Goal: Information Seeking & Learning: Learn about a topic

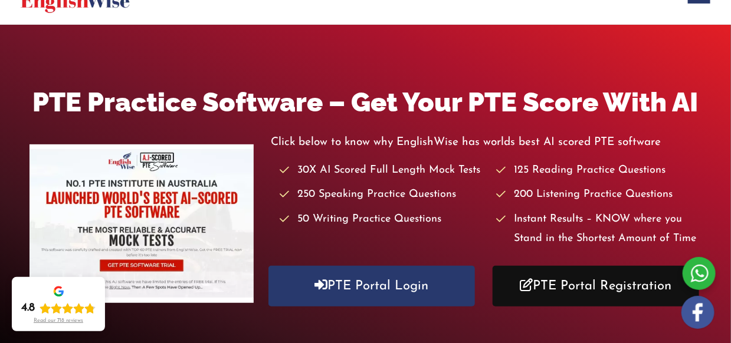
click at [616, 274] on link "PTE Portal Registration" at bounding box center [595, 286] width 206 height 41
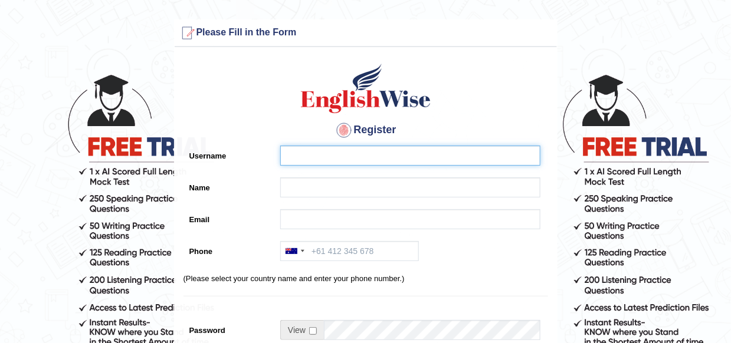
click at [300, 163] on input "Username" at bounding box center [410, 156] width 260 height 20
type input "d"
type input "Dipesh123"
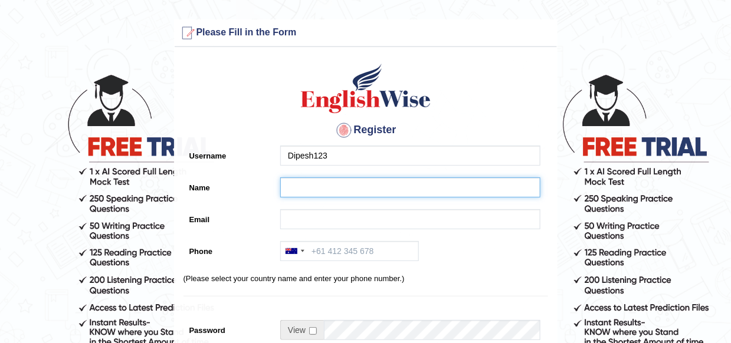
click at [304, 187] on input "Name" at bounding box center [410, 188] width 260 height 20
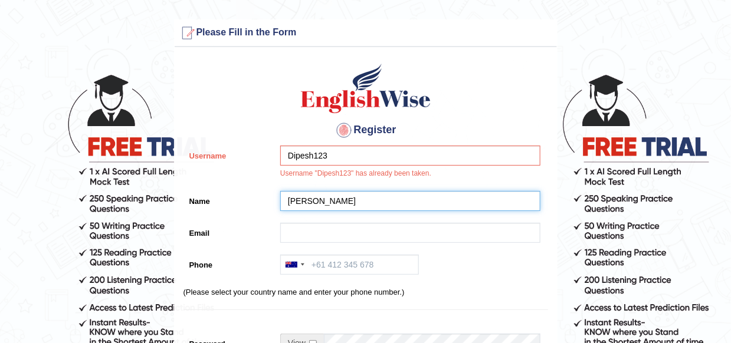
type input "DIPESH"
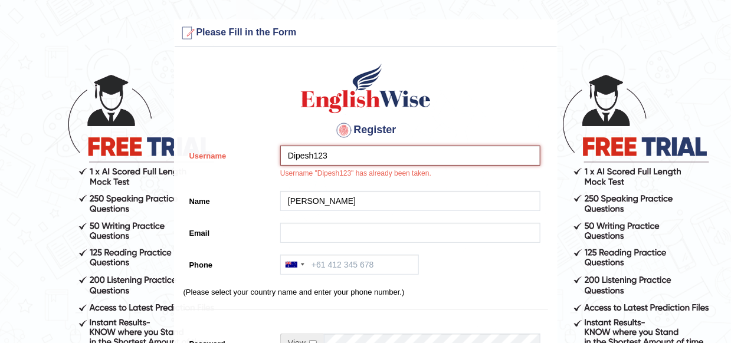
click at [334, 161] on input "Dipesh123" at bounding box center [410, 156] width 260 height 20
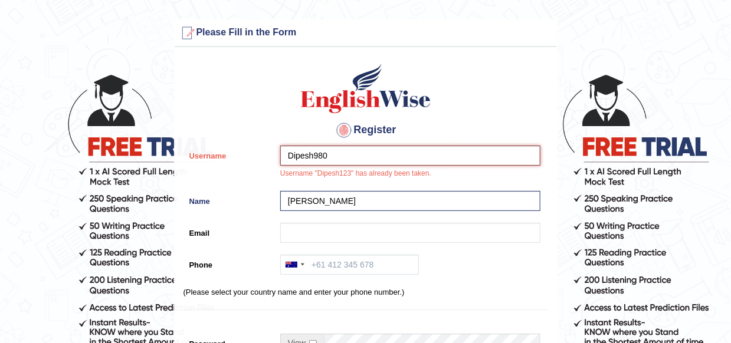
type input "Dipesh980"
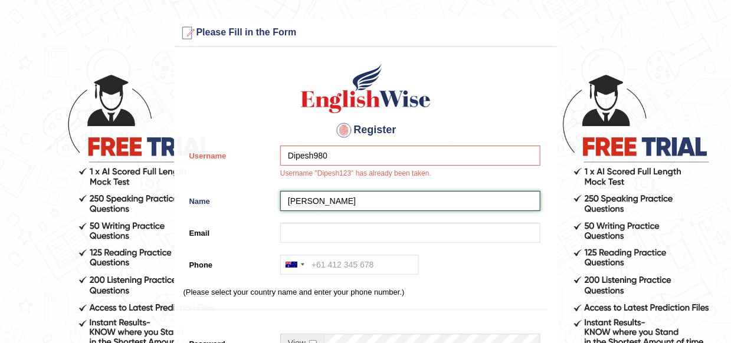
click at [334, 204] on input "DIPESH" at bounding box center [410, 201] width 260 height 20
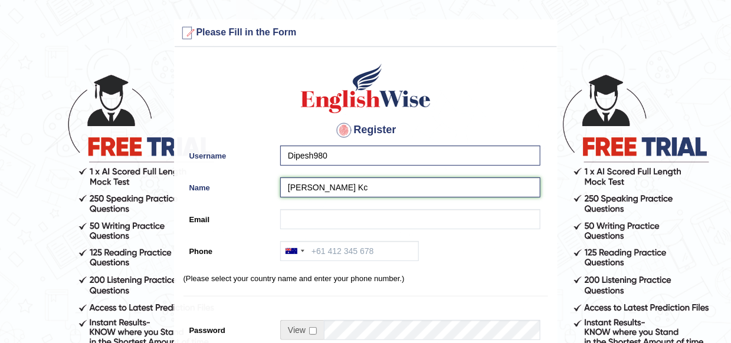
type input "[PERSON_NAME] Kc"
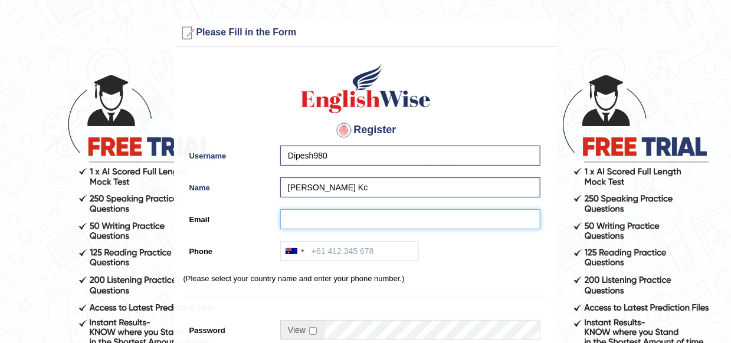
click at [334, 216] on input "Email" at bounding box center [410, 219] width 260 height 20
type input "dipeshkc9802@gmail.com"
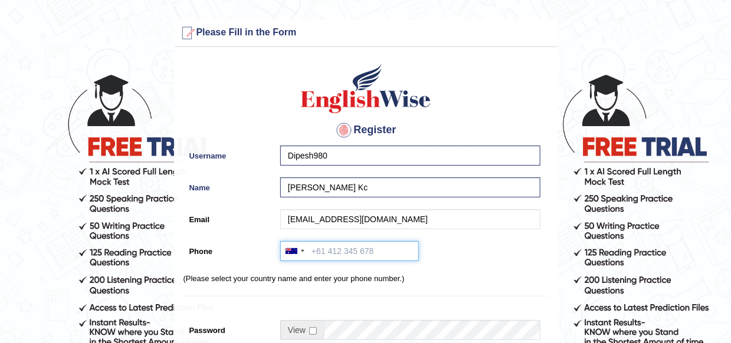
click at [390, 253] on input "Phone" at bounding box center [349, 251] width 139 height 20
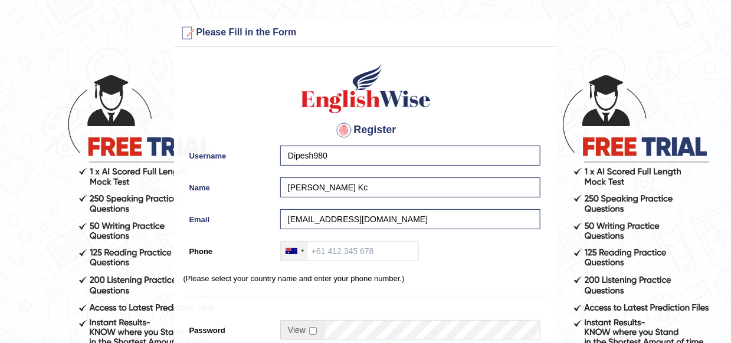
click at [305, 255] on div at bounding box center [294, 251] width 27 height 19
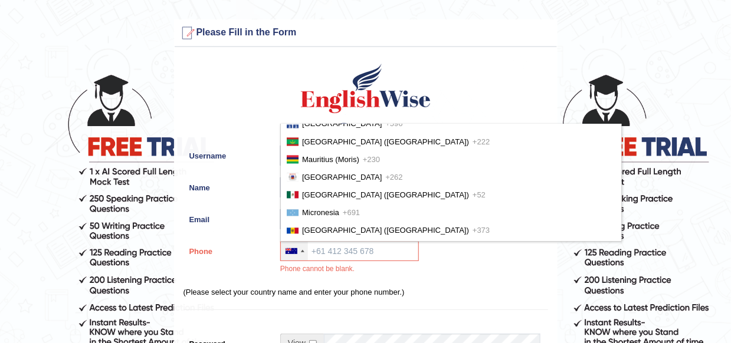
scroll to position [2713, 0]
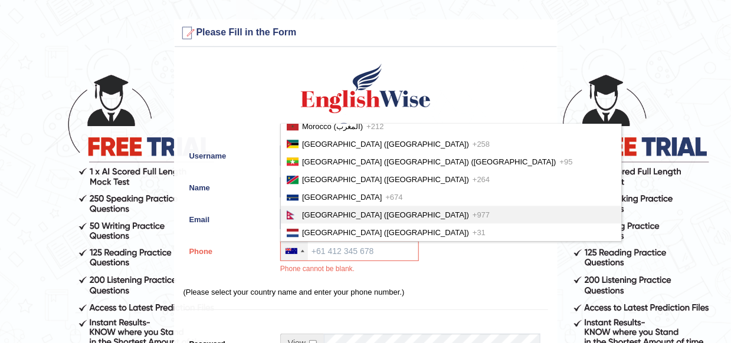
click at [406, 206] on li "Nepal (नेपाल) +977" at bounding box center [451, 215] width 340 height 18
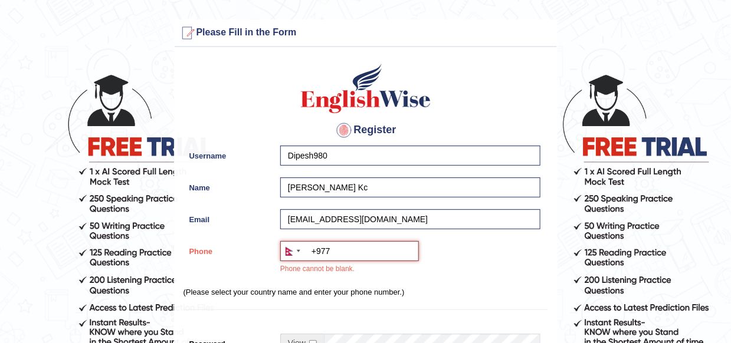
click at [373, 252] on input "+977" at bounding box center [349, 251] width 139 height 20
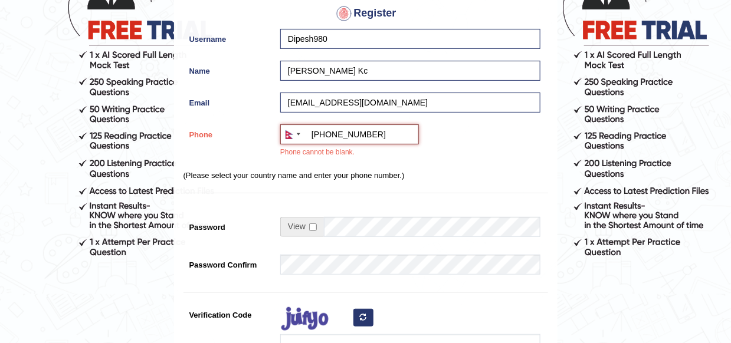
scroll to position [177, 0]
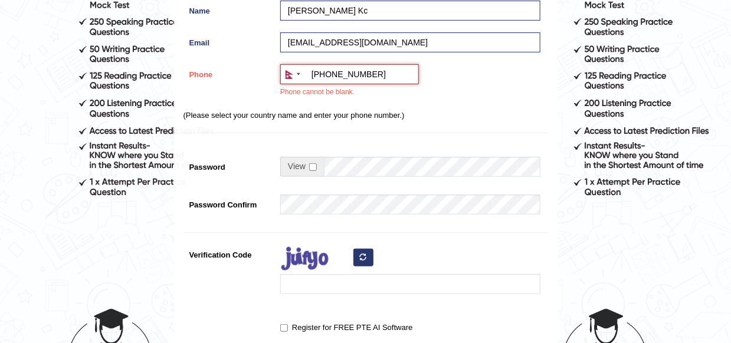
type input "+9779802884536"
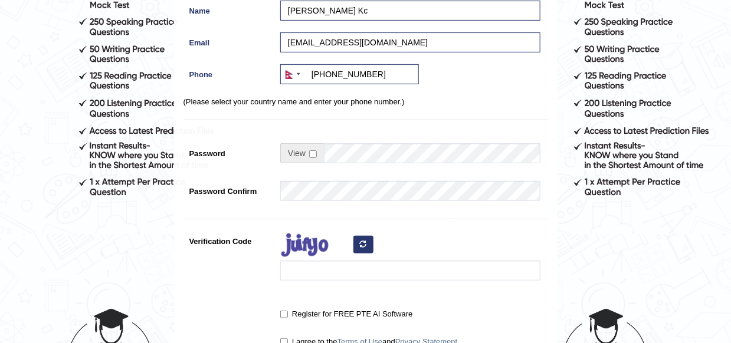
click at [307, 157] on span at bounding box center [302, 153] width 44 height 20
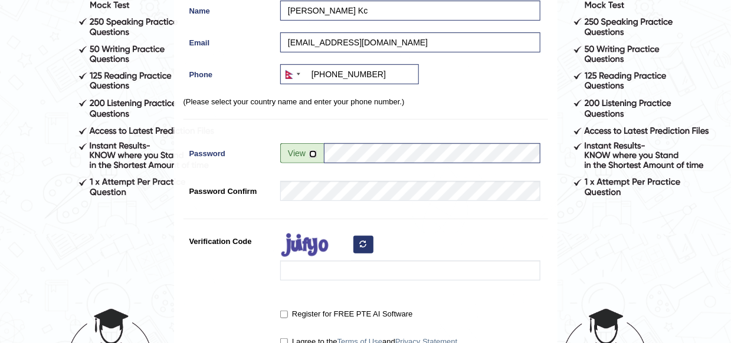
click at [311, 155] on input "checkbox" at bounding box center [313, 154] width 8 height 8
click at [314, 155] on input "checkbox" at bounding box center [313, 154] width 8 height 8
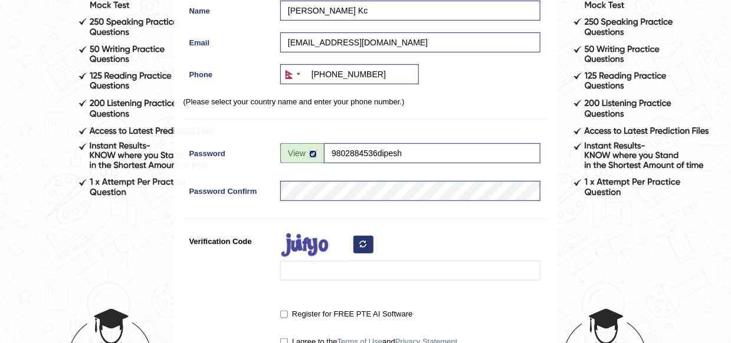
click at [314, 155] on input "checkbox" at bounding box center [313, 154] width 8 height 8
checkbox input "false"
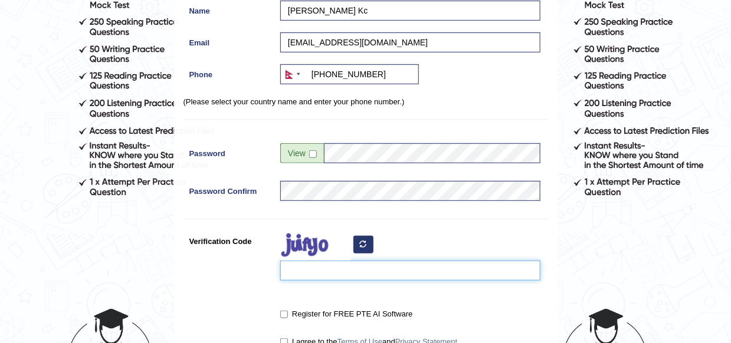
click at [362, 271] on input "Verification Code" at bounding box center [410, 271] width 260 height 20
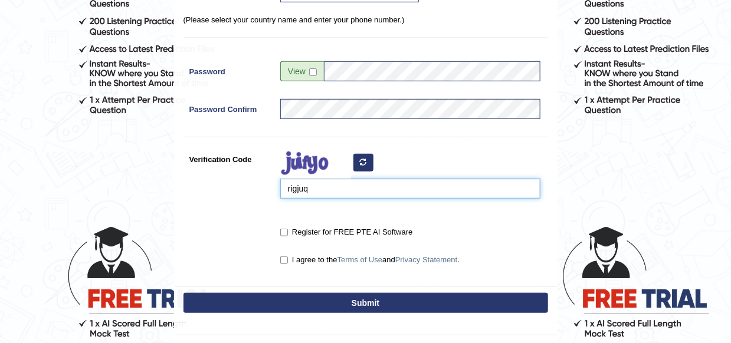
scroll to position [294, 0]
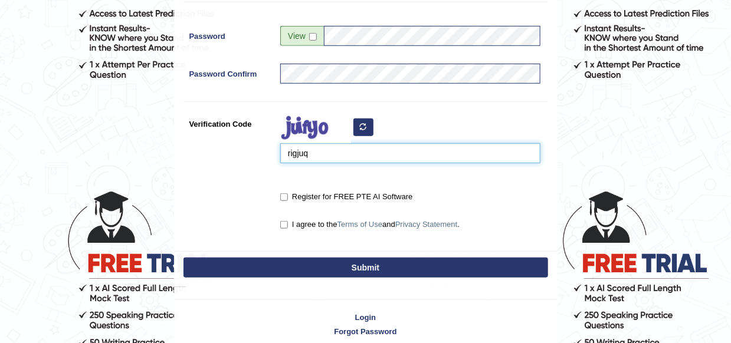
type input "rigjuq"
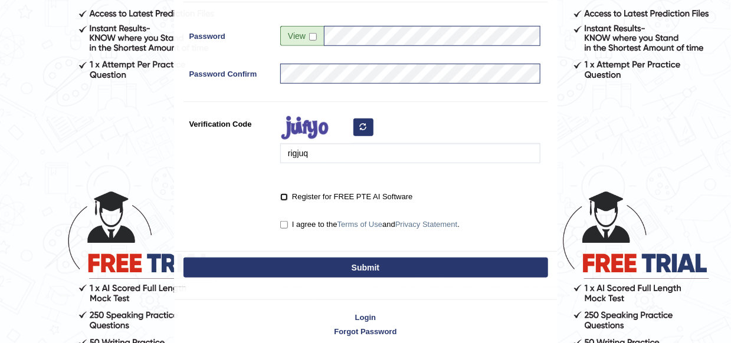
click at [282, 197] on input "Register for FREE PTE AI Software" at bounding box center [284, 197] width 8 height 8
checkbox input "true"
click at [281, 221] on input "I agree to the Terms of Use and Privacy Statement ." at bounding box center [284, 225] width 8 height 8
checkbox input "true"
click at [377, 272] on button "Submit" at bounding box center [365, 268] width 364 height 20
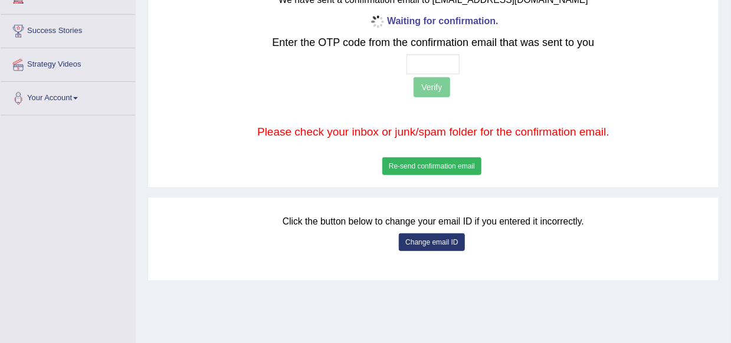
scroll to position [276, 0]
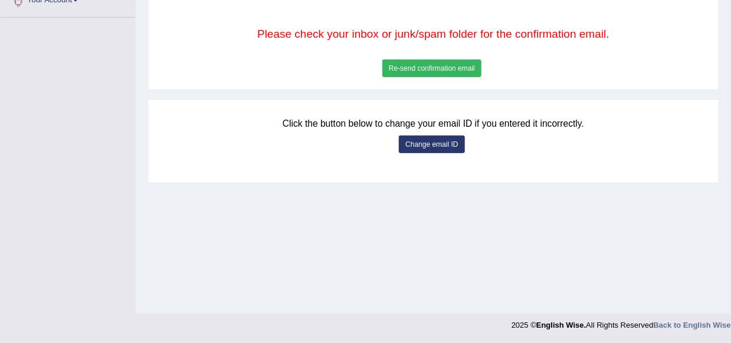
click at [425, 140] on button "Change email ID" at bounding box center [431, 145] width 65 height 18
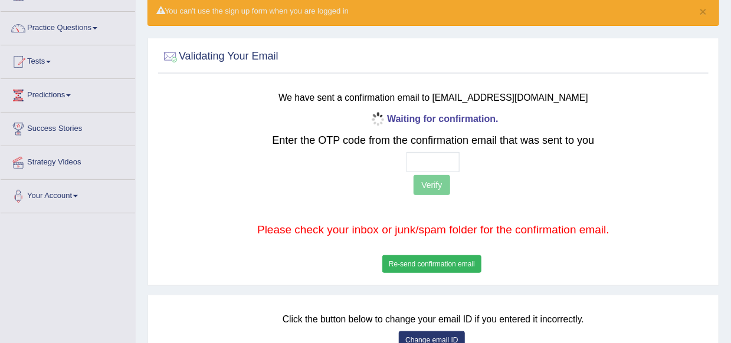
scroll to position [0, 0]
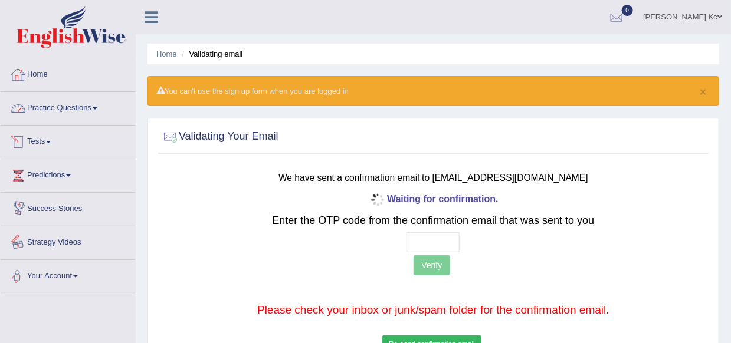
click at [58, 290] on li "Your Account Notifications Microphone Setup Change Password Manage Subscription…" at bounding box center [68, 277] width 134 height 34
click at [144, 20] on icon at bounding box center [151, 16] width 14 height 15
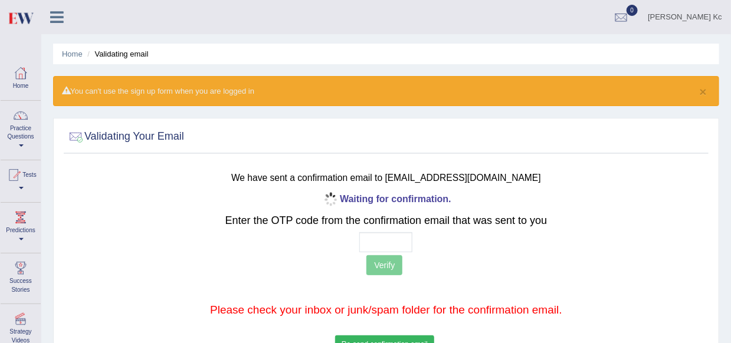
scroll to position [283, 0]
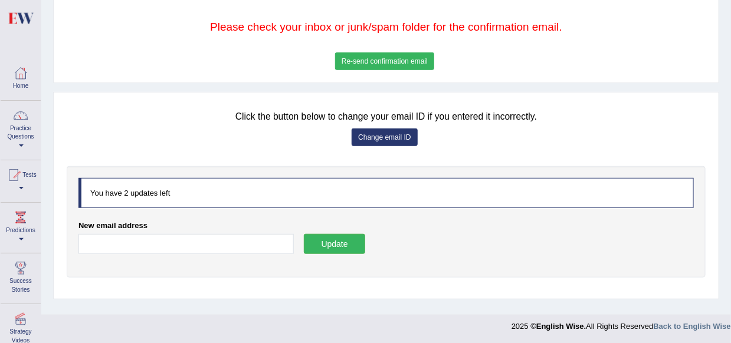
click at [396, 137] on button "Change email ID" at bounding box center [383, 138] width 65 height 18
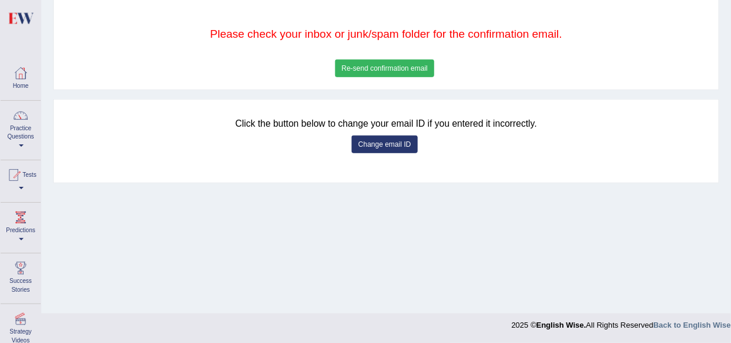
click at [379, 145] on button "Change email ID" at bounding box center [383, 145] width 65 height 18
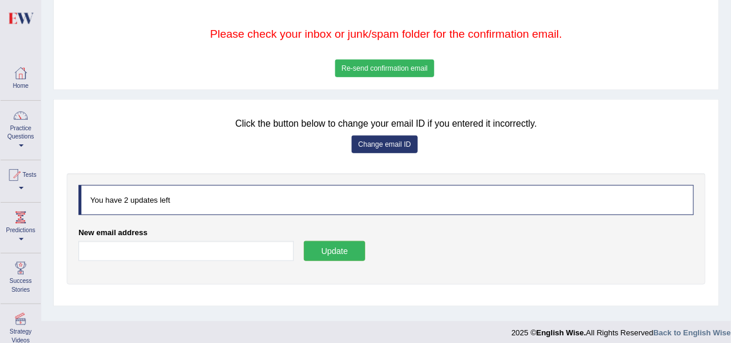
scroll to position [283, 0]
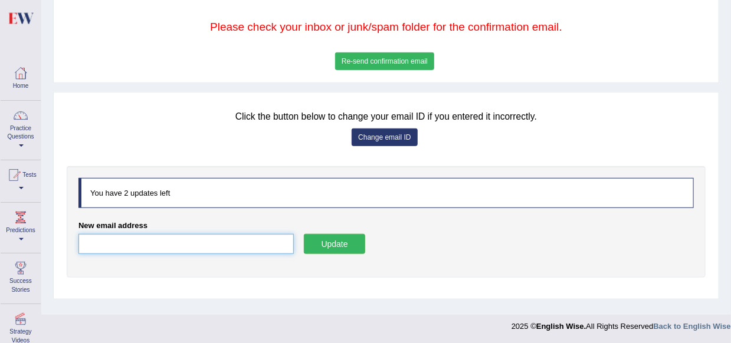
click at [140, 240] on input "New email address" at bounding box center [185, 244] width 215 height 20
type input "kcd6979@gmail.com"
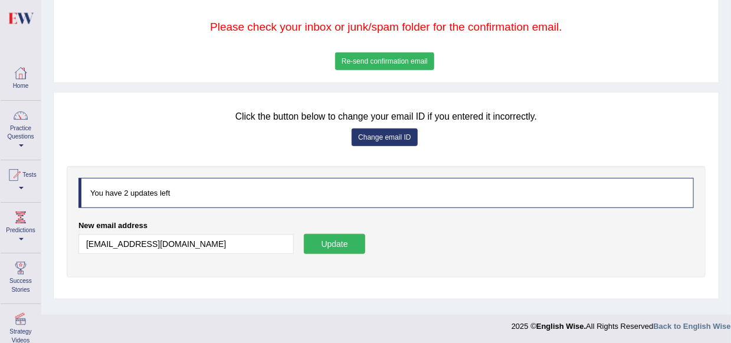
click at [338, 249] on button "Update" at bounding box center [334, 244] width 61 height 20
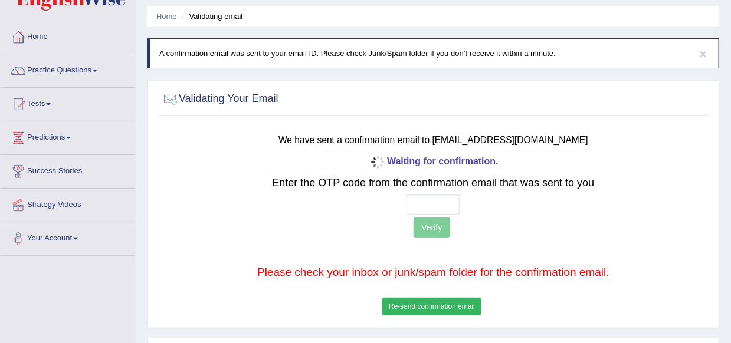
scroll to position [59, 0]
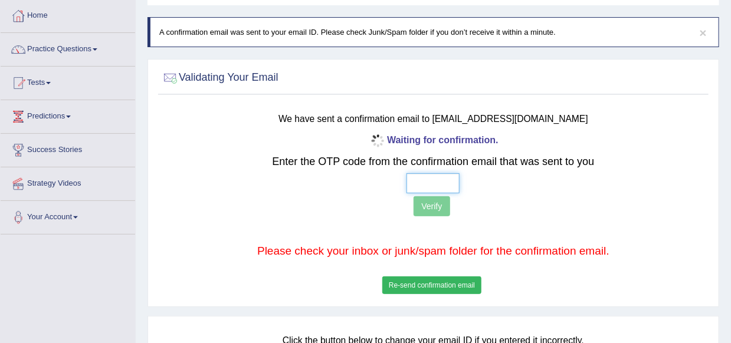
click at [407, 188] on input "text" at bounding box center [432, 183] width 53 height 20
type input "2 9 3 7"
click at [426, 200] on button "Verify" at bounding box center [431, 206] width 36 height 20
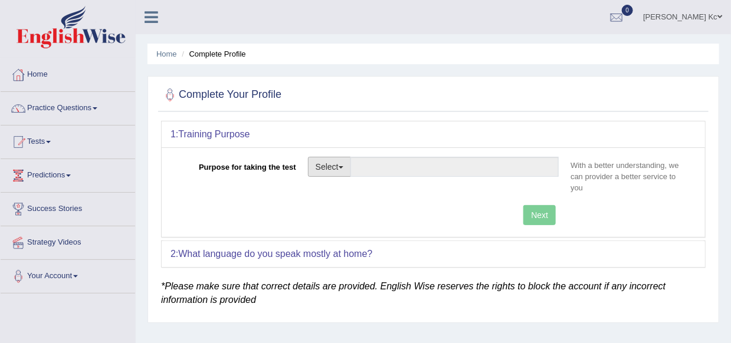
click at [338, 172] on button "Select" at bounding box center [329, 167] width 43 height 20
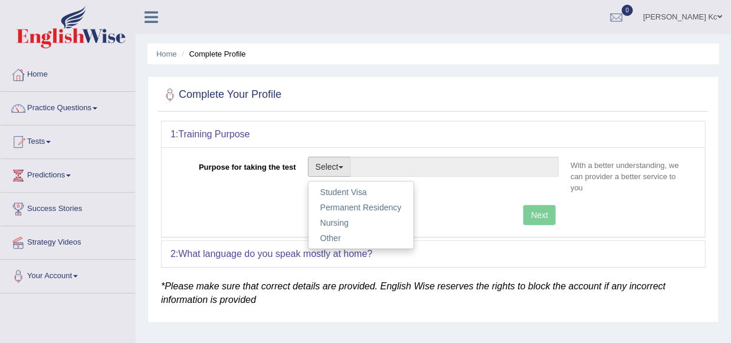
click at [247, 198] on div "Purpose for taking the test Select Student Visa Permanent Residency Nursing Oth…" at bounding box center [432, 178] width 525 height 42
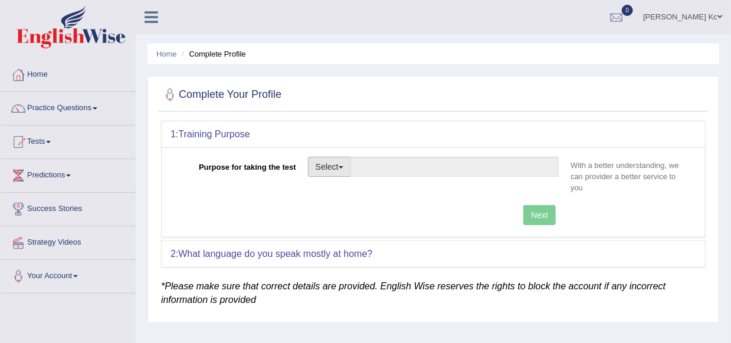
click at [336, 166] on button "Select" at bounding box center [329, 167] width 43 height 20
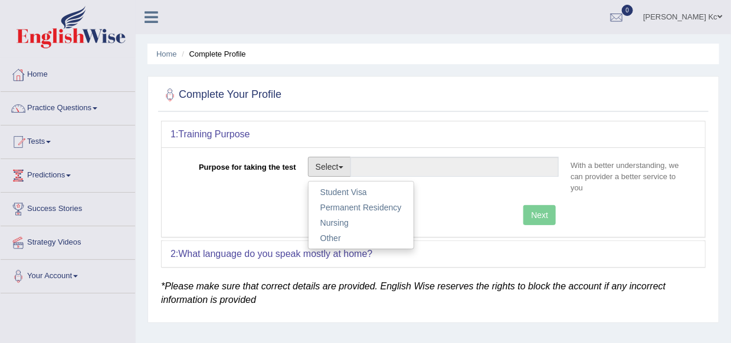
click at [275, 211] on div "Next" at bounding box center [367, 216] width 394 height 23
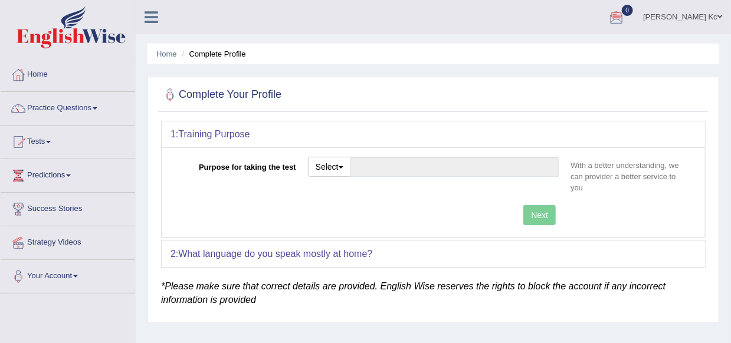
click at [721, 21] on link "[PERSON_NAME] Kc" at bounding box center [682, 15] width 97 height 31
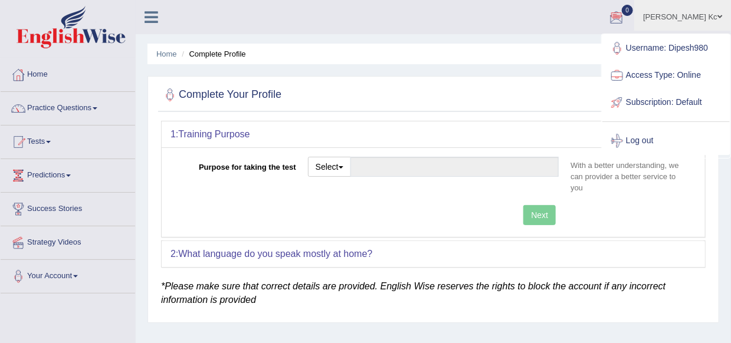
click at [721, 21] on link "[PERSON_NAME] Kc" at bounding box center [682, 15] width 97 height 31
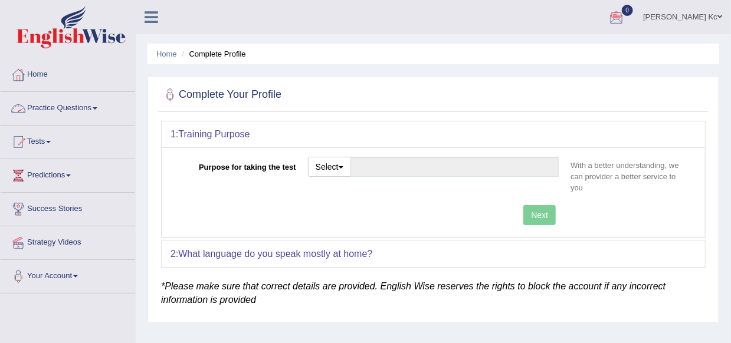
click at [42, 88] on li "Home" at bounding box center [68, 75] width 134 height 34
click at [70, 113] on link "Practice Questions" at bounding box center [68, 106] width 134 height 29
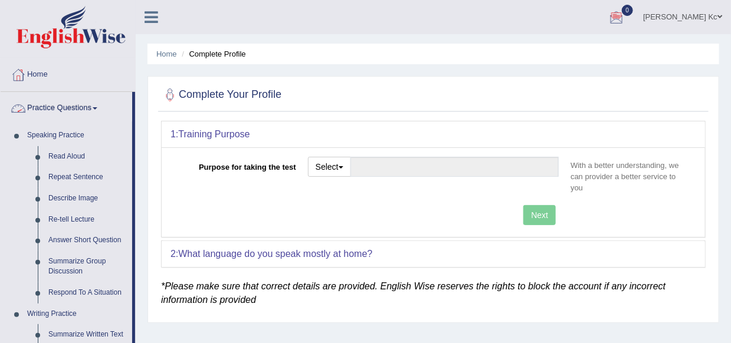
click at [91, 114] on link "Practice Questions" at bounding box center [67, 106] width 132 height 29
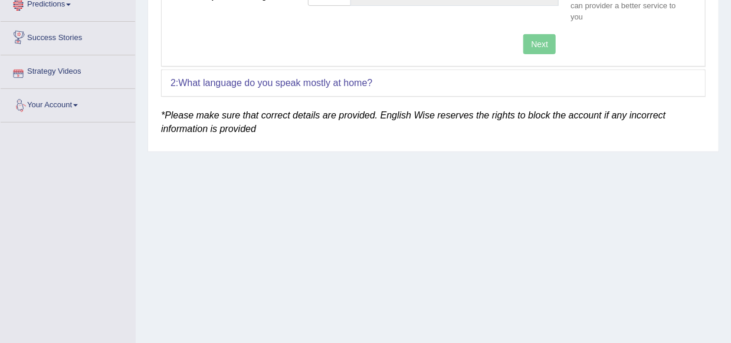
scroll to position [40, 0]
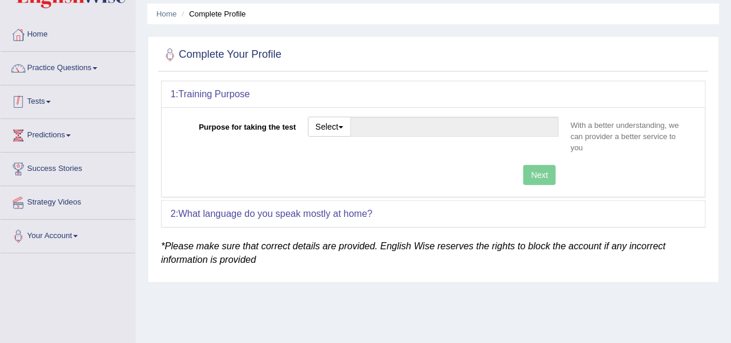
click at [67, 103] on link "Tests" at bounding box center [68, 100] width 134 height 29
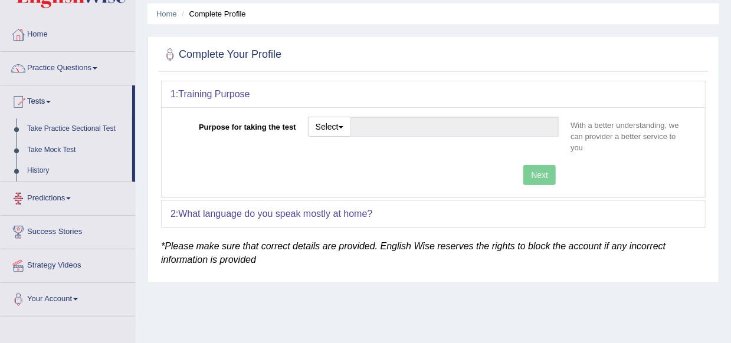
click at [72, 200] on link "Predictions" at bounding box center [68, 196] width 134 height 29
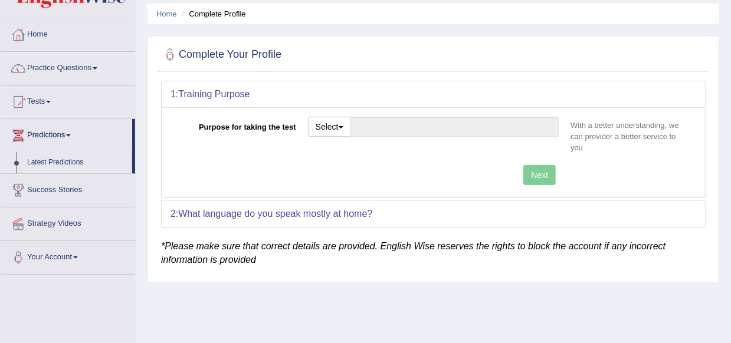
click at [66, 134] on link "Predictions" at bounding box center [67, 133] width 132 height 29
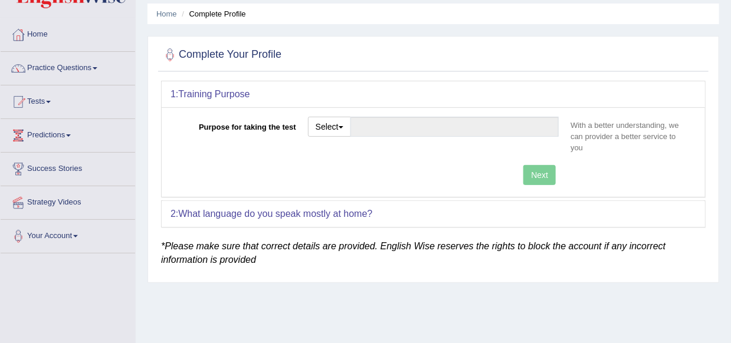
scroll to position [0, 0]
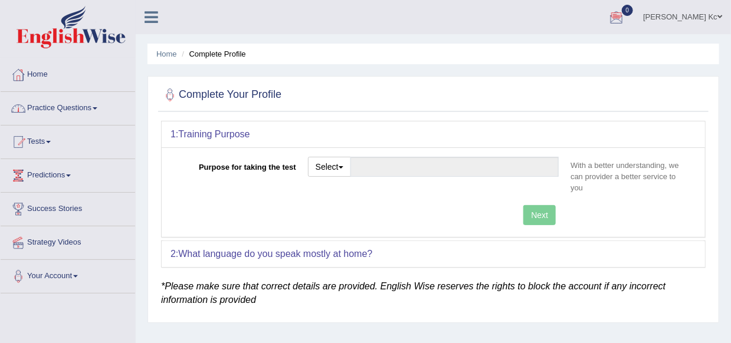
click at [64, 123] on li "Practice Questions Speaking Practice Read Aloud Repeat Sentence Describe Image …" at bounding box center [68, 109] width 134 height 34
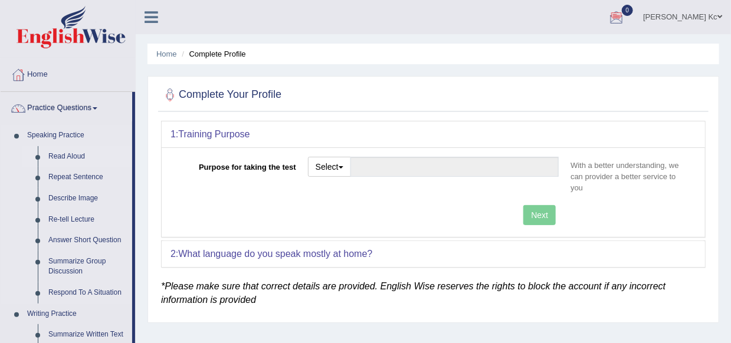
click at [68, 156] on link "Read Aloud" at bounding box center [87, 156] width 89 height 21
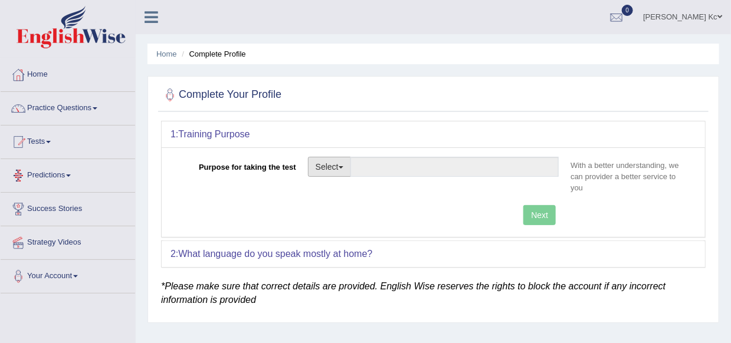
click at [340, 165] on button "Select" at bounding box center [329, 167] width 43 height 20
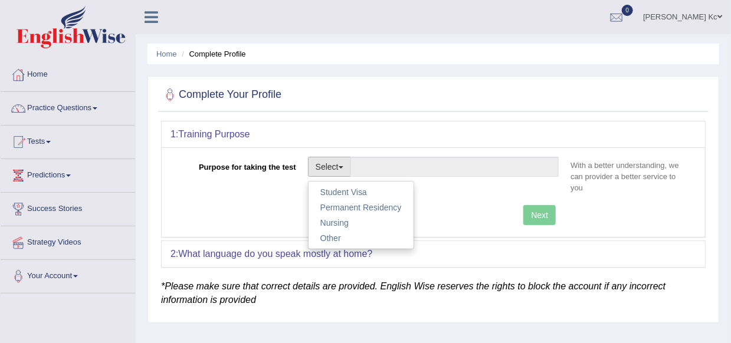
click at [343, 168] on button "Select" at bounding box center [329, 167] width 43 height 20
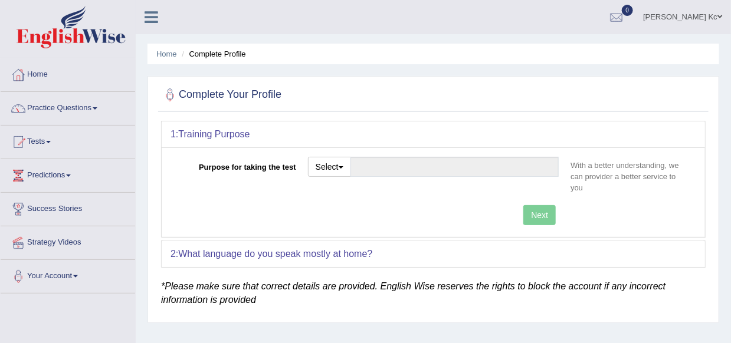
click at [350, 253] on b "What language do you speak mostly at home?" at bounding box center [275, 254] width 194 height 10
click at [153, 14] on icon at bounding box center [151, 16] width 14 height 15
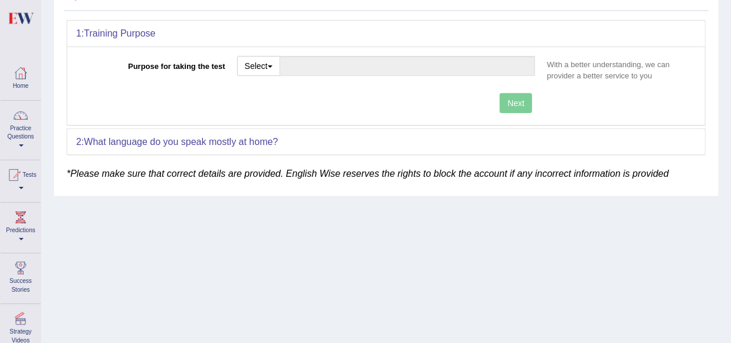
scroll to position [99, 0]
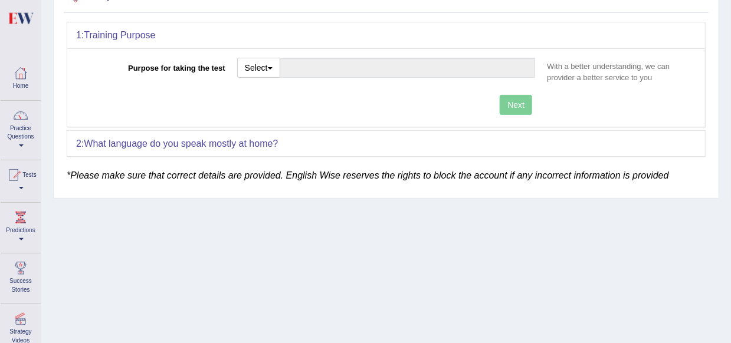
click at [18, 279] on link "Success Stories" at bounding box center [21, 277] width 40 height 47
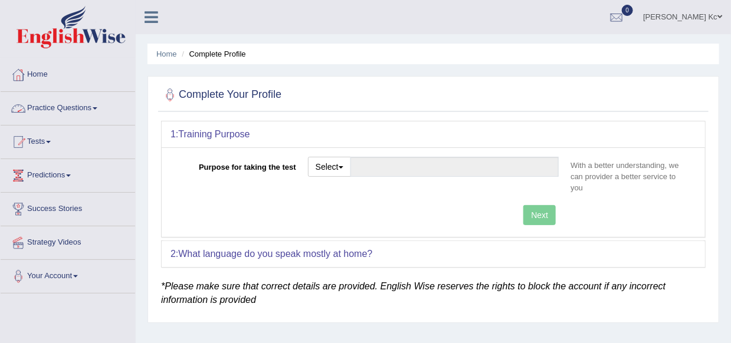
click at [91, 113] on link "Practice Questions" at bounding box center [68, 106] width 134 height 29
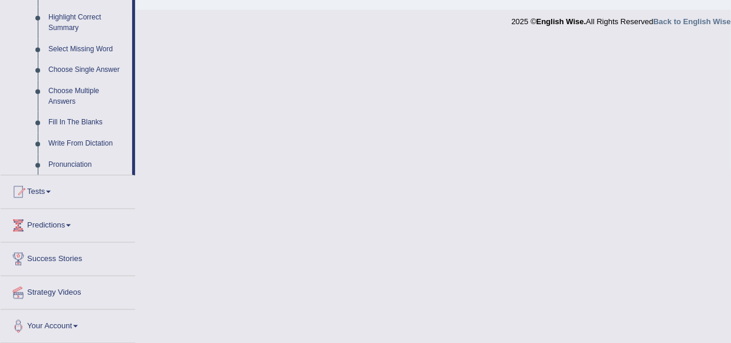
scroll to position [580, 0]
click at [45, 193] on link "Tests" at bounding box center [68, 189] width 134 height 29
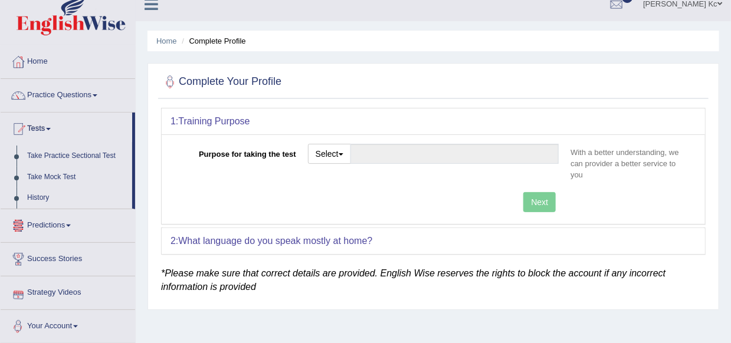
scroll to position [0, 0]
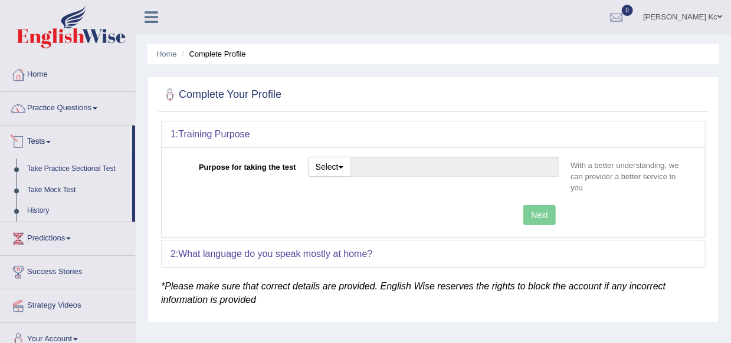
click at [69, 146] on link "Tests" at bounding box center [67, 140] width 132 height 29
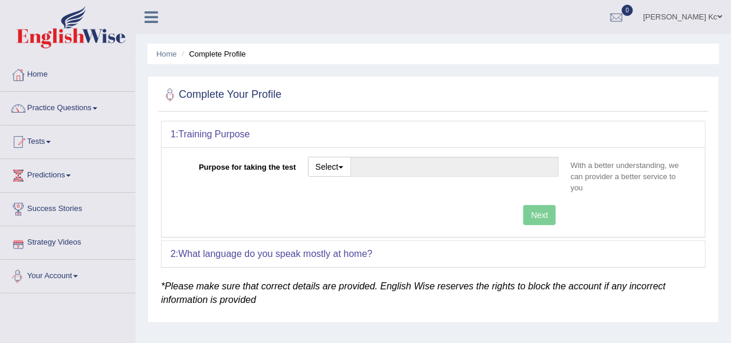
click at [64, 271] on link "Your Account" at bounding box center [68, 274] width 134 height 29
click at [71, 273] on link "Your Account" at bounding box center [67, 274] width 132 height 29
click at [625, 9] on div at bounding box center [616, 18] width 18 height 18
click at [634, 21] on link "0" at bounding box center [616, 15] width 35 height 31
click at [332, 168] on button "Select" at bounding box center [329, 167] width 43 height 20
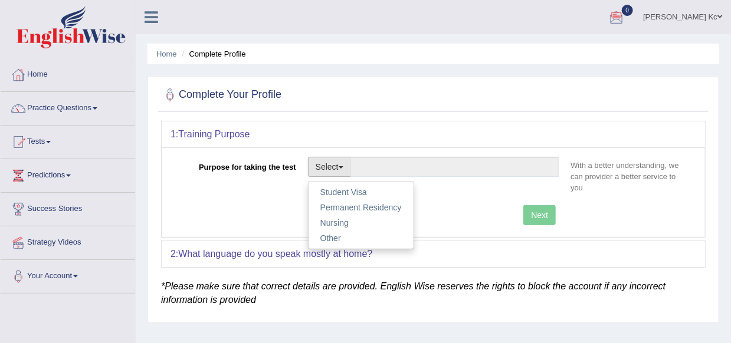
click at [410, 135] on div "1: Training Purpose" at bounding box center [433, 134] width 543 height 26
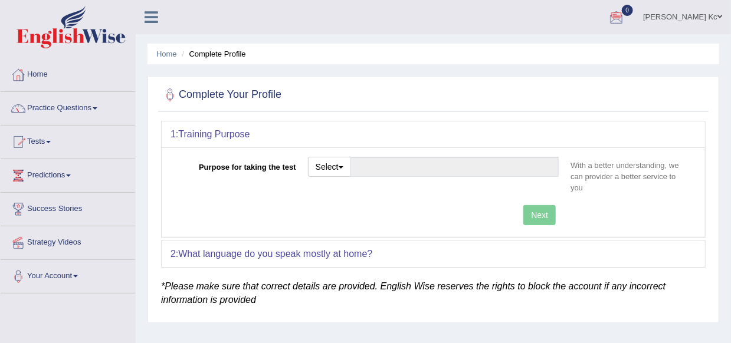
click at [347, 136] on div "1: Training Purpose" at bounding box center [433, 134] width 543 height 26
click at [233, 133] on b "Training Purpose" at bounding box center [213, 134] width 71 height 10
click at [261, 132] on div "1: Training Purpose" at bounding box center [433, 134] width 543 height 26
click at [333, 158] on button "Select" at bounding box center [329, 167] width 43 height 20
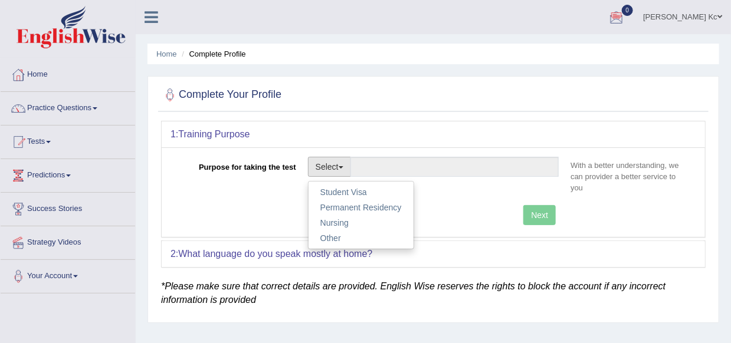
click at [262, 208] on div "Next" at bounding box center [367, 216] width 394 height 23
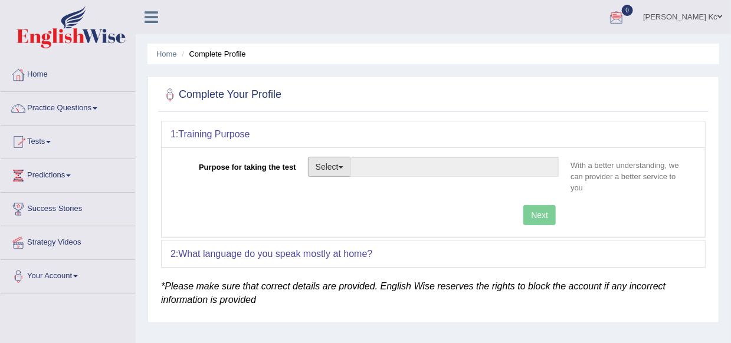
click at [327, 161] on button "Select" at bounding box center [329, 167] width 43 height 20
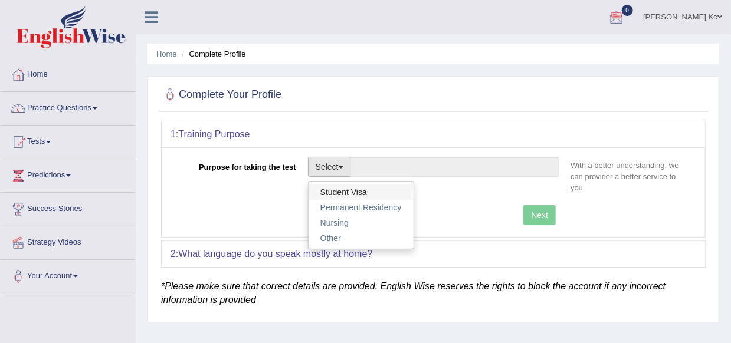
click at [337, 187] on link "Student Visa" at bounding box center [360, 192] width 105 height 15
type input "Student Visa"
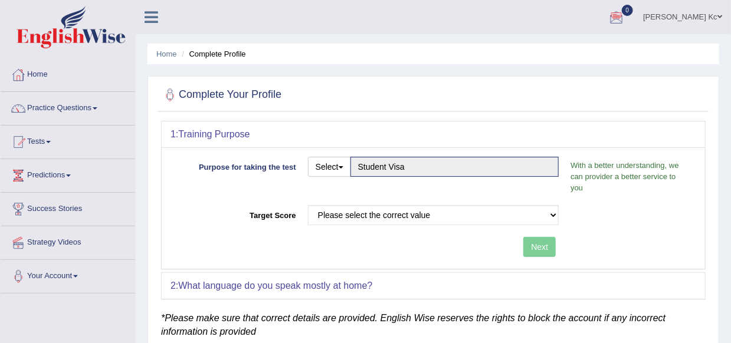
click at [356, 198] on div "Purpose for taking the test Select Student Visa Permanent Residency Nursing Oth…" at bounding box center [432, 178] width 525 height 42
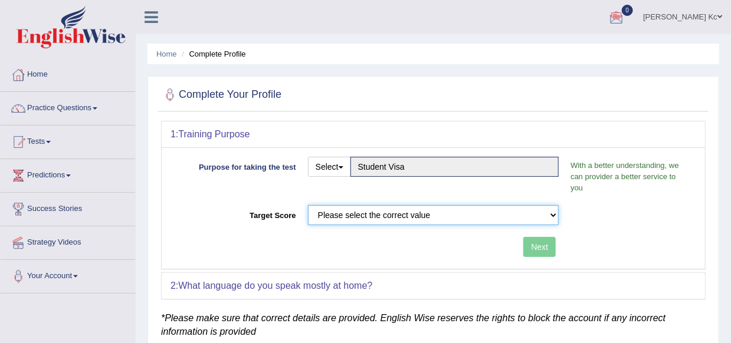
click at [372, 213] on select "Please select the correct value 50 (6 bands) 58 (6.5 bands) 65 (7 bands) 79 (8 …" at bounding box center [433, 215] width 251 height 20
select select "79"
click at [308, 205] on select "Please select the correct value 50 (6 bands) 58 (6.5 bands) 65 (7 bands) 79 (8 …" at bounding box center [433, 215] width 251 height 20
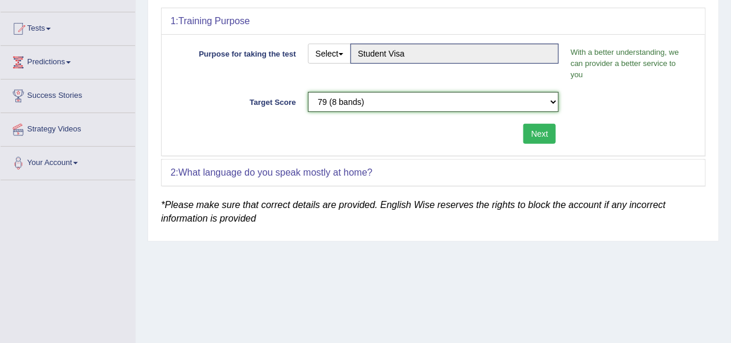
scroll to position [118, 0]
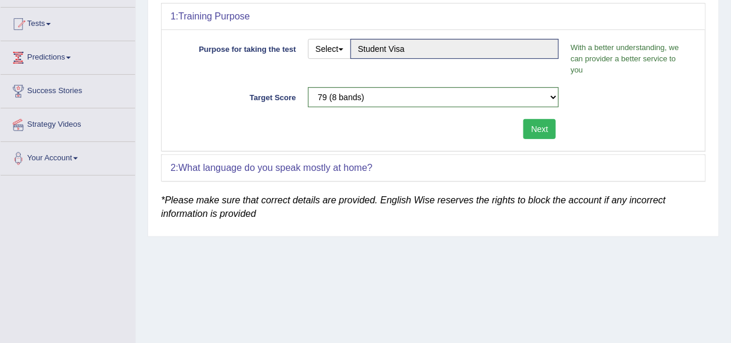
click at [537, 132] on button "Next" at bounding box center [539, 129] width 32 height 20
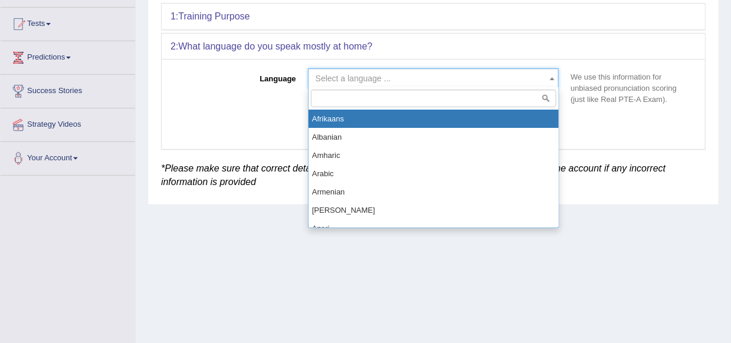
click at [518, 78] on span "Select a language ..." at bounding box center [429, 79] width 229 height 12
type input "nep"
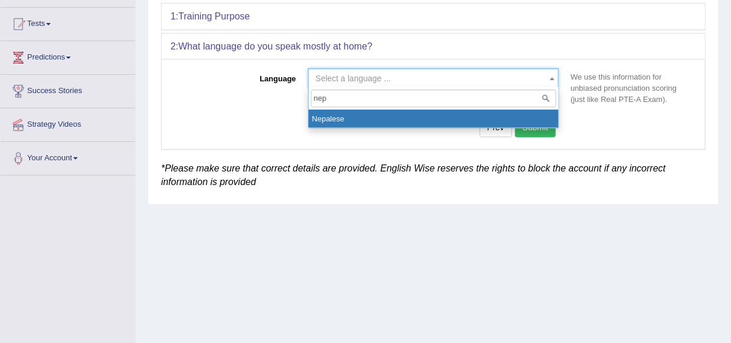
select select "Nepalese"
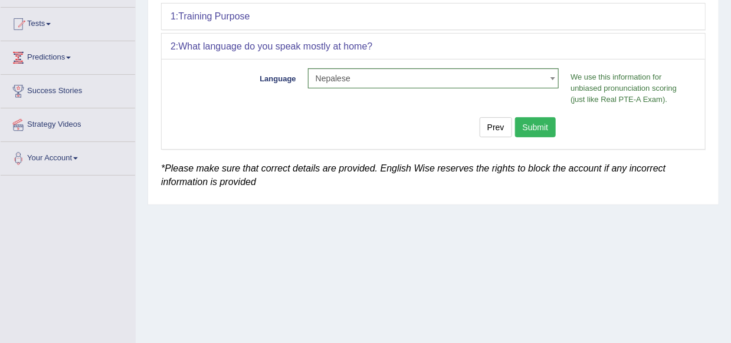
click at [524, 119] on button "Submit" at bounding box center [535, 127] width 41 height 20
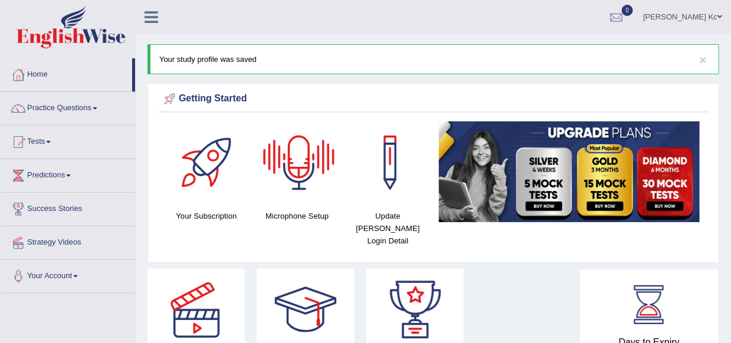
click at [290, 162] on div at bounding box center [299, 162] width 83 height 83
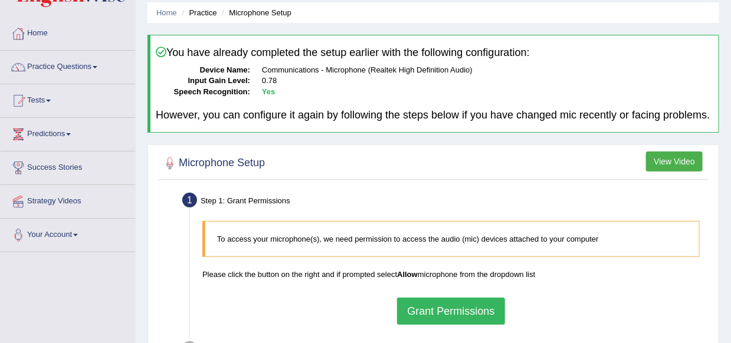
scroll to position [177, 0]
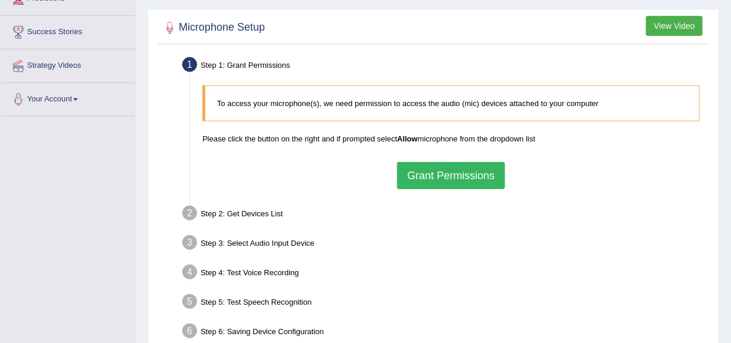
click at [456, 171] on button "Grant Permissions" at bounding box center [450, 175] width 107 height 27
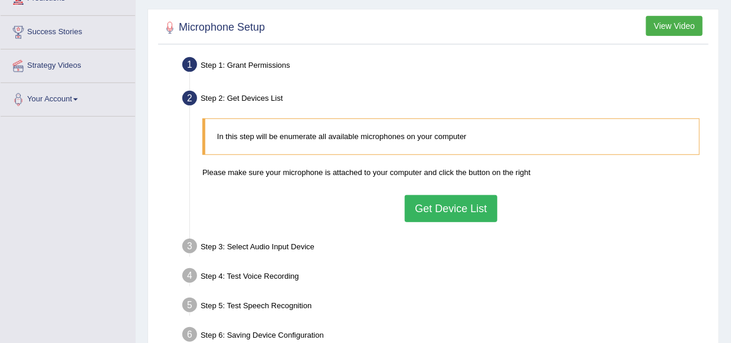
click at [439, 211] on button "Get Device List" at bounding box center [451, 208] width 92 height 27
click at [439, 211] on div "In this step will be enumerate all available microphones on your computer Pleas…" at bounding box center [450, 170] width 509 height 115
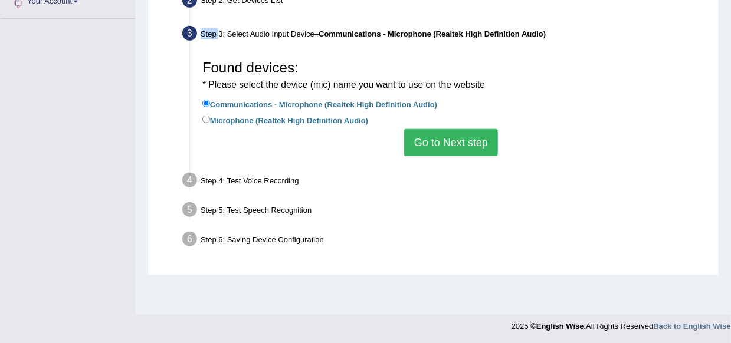
scroll to position [276, 0]
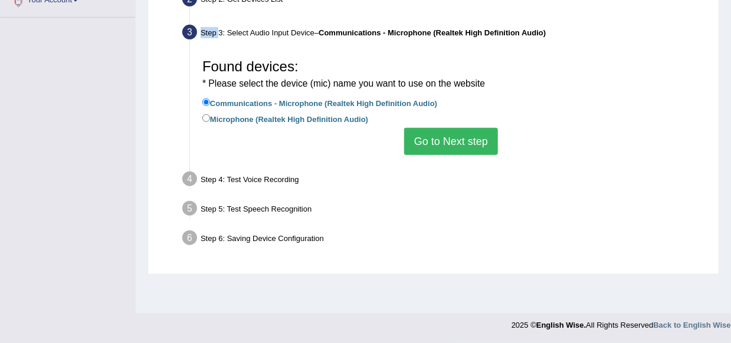
click at [458, 144] on button "Go to Next step" at bounding box center [451, 141] width 94 height 27
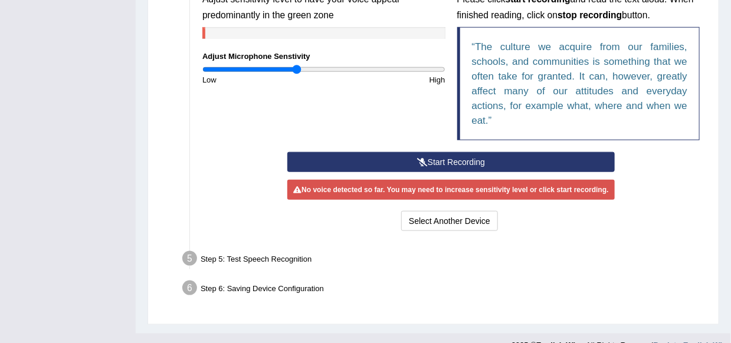
scroll to position [394, 0]
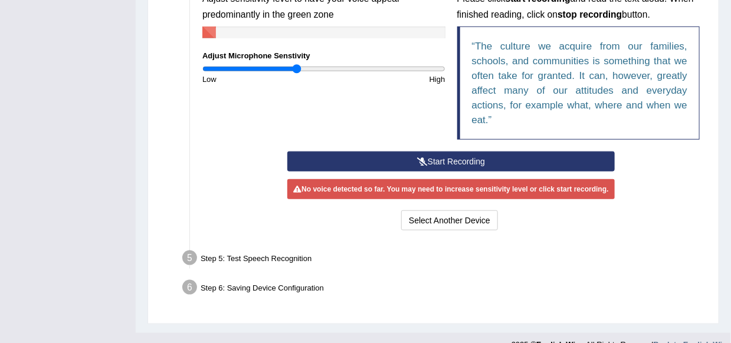
click at [430, 157] on button "Start Recording" at bounding box center [450, 162] width 327 height 20
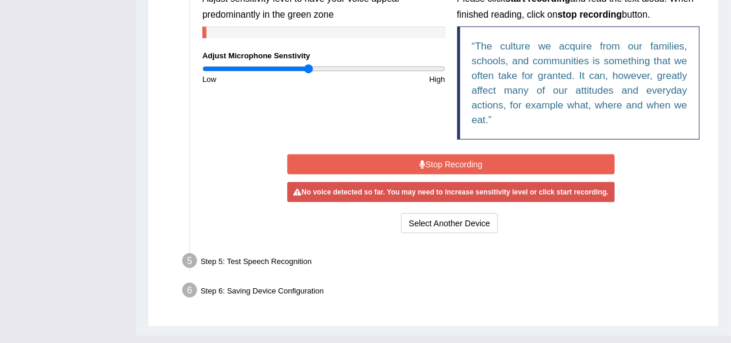
type input "0.88"
click at [308, 68] on input "range" at bounding box center [323, 68] width 243 height 9
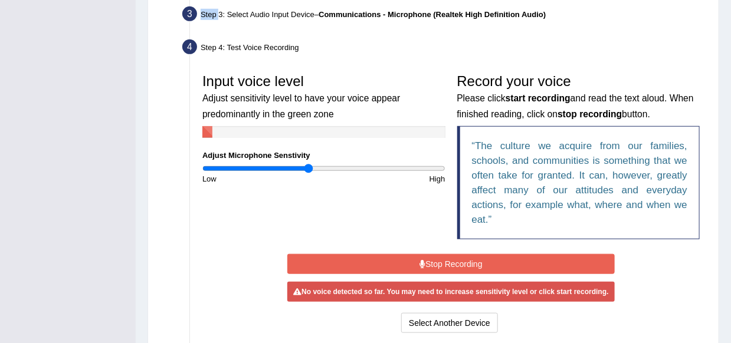
scroll to position [335, 0]
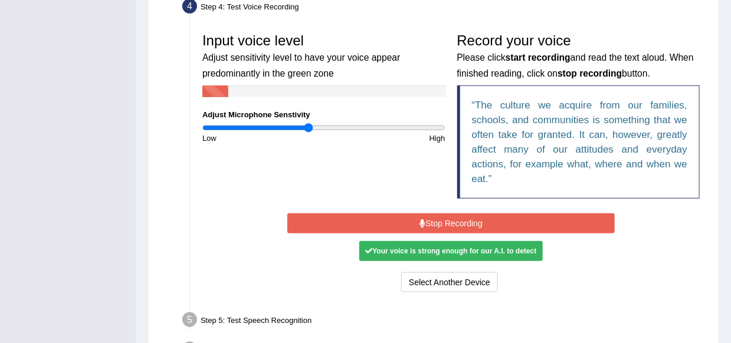
click at [446, 225] on button "Stop Recording" at bounding box center [450, 223] width 327 height 20
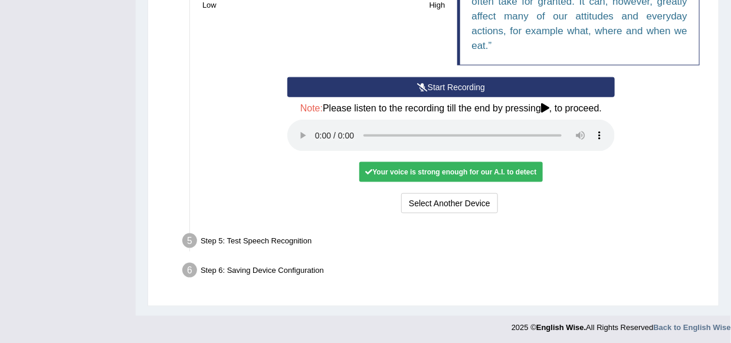
scroll to position [469, 0]
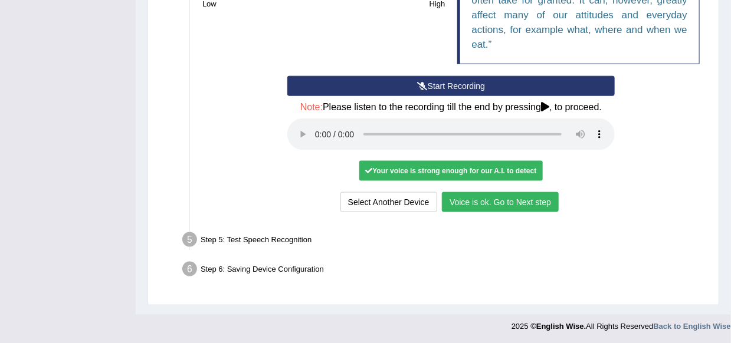
click at [476, 202] on button "Voice is ok. Go to Next step" at bounding box center [500, 202] width 117 height 20
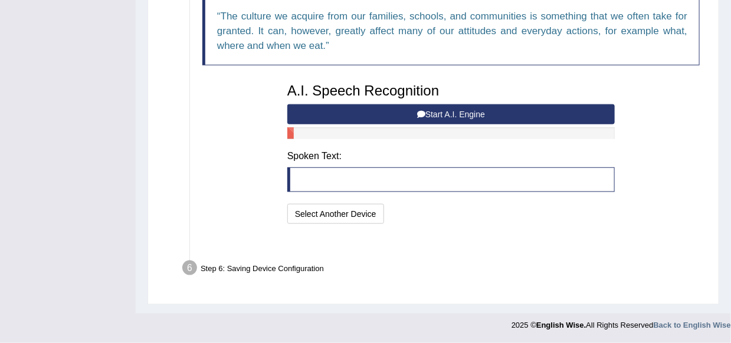
scroll to position [408, 0]
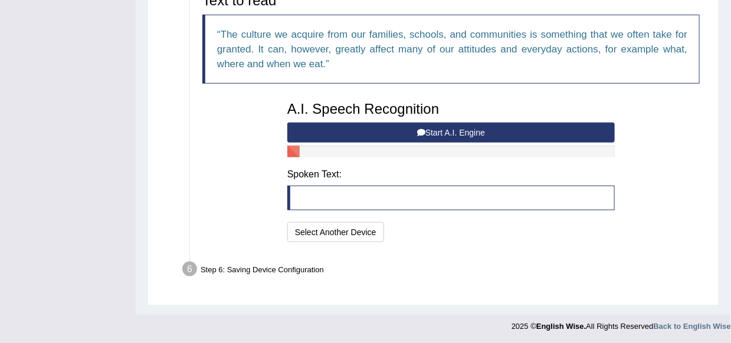
click at [443, 131] on button "Start A.I. Engine" at bounding box center [450, 133] width 327 height 20
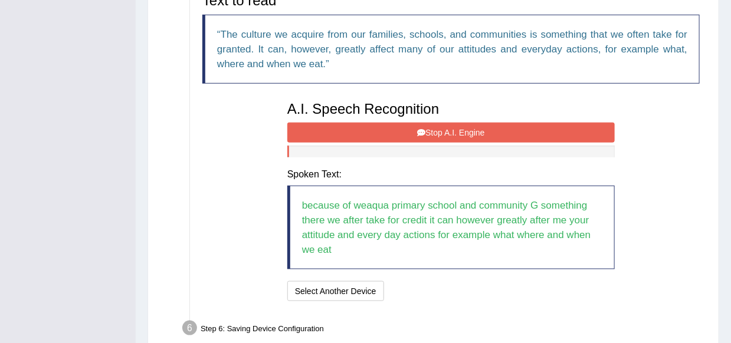
click at [443, 131] on button "Stop A.I. Engine" at bounding box center [450, 133] width 327 height 20
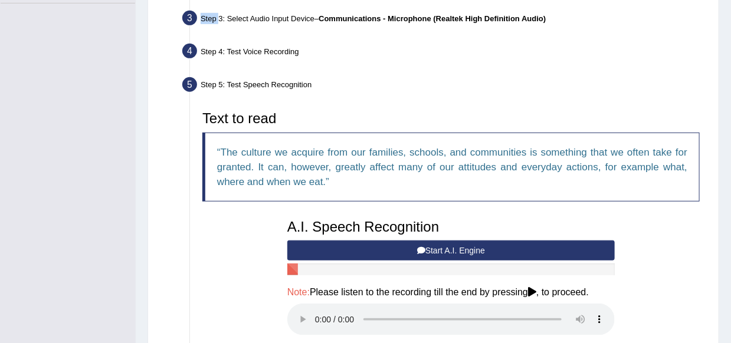
scroll to position [349, 0]
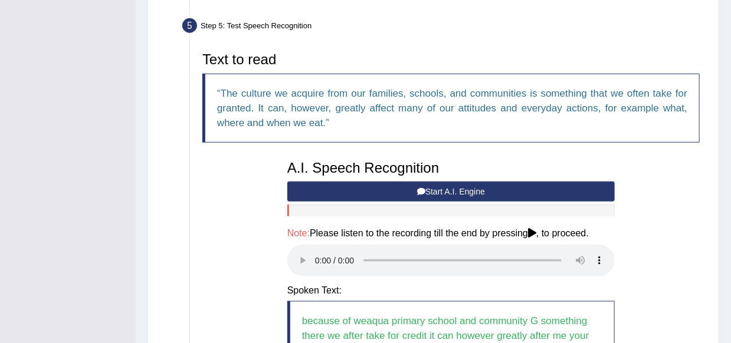
click at [474, 193] on button "Start A.I. Engine" at bounding box center [450, 192] width 327 height 20
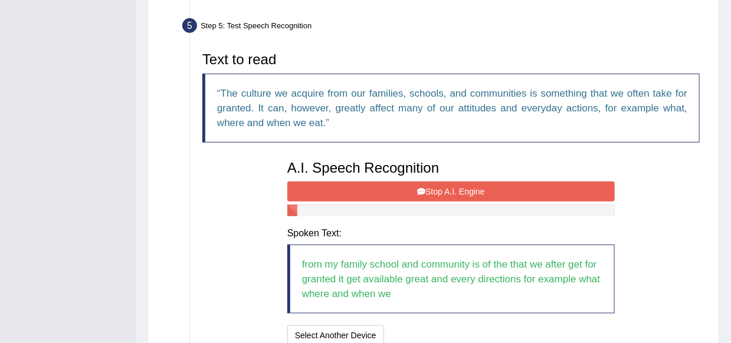
click at [474, 193] on button "Stop A.I. Engine" at bounding box center [450, 192] width 327 height 20
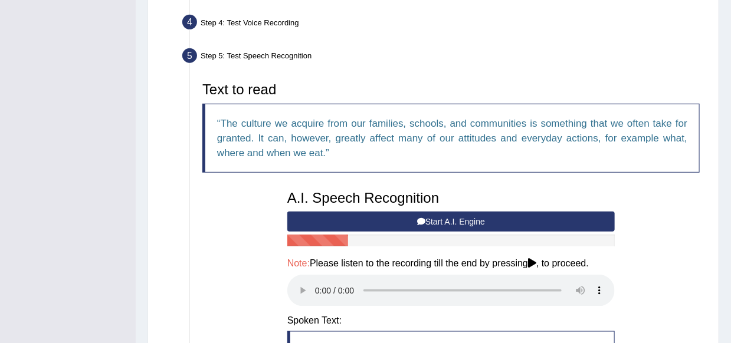
scroll to position [333, 0]
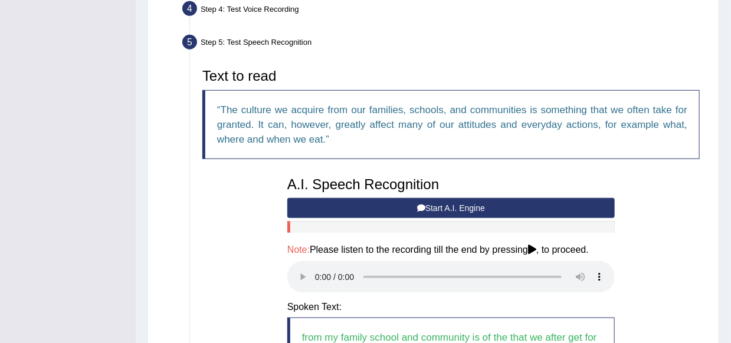
click at [387, 206] on button "Start A.I. Engine" at bounding box center [450, 208] width 327 height 20
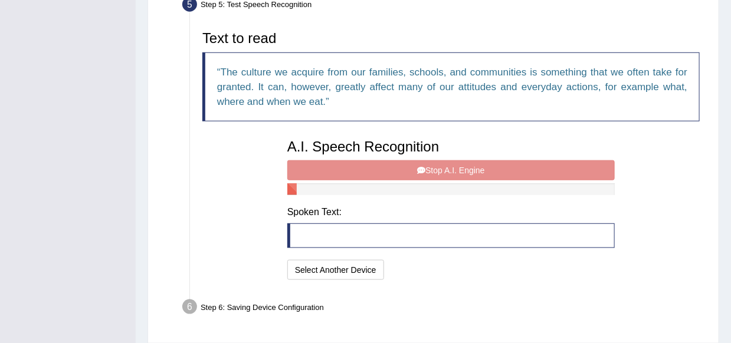
scroll to position [392, 0]
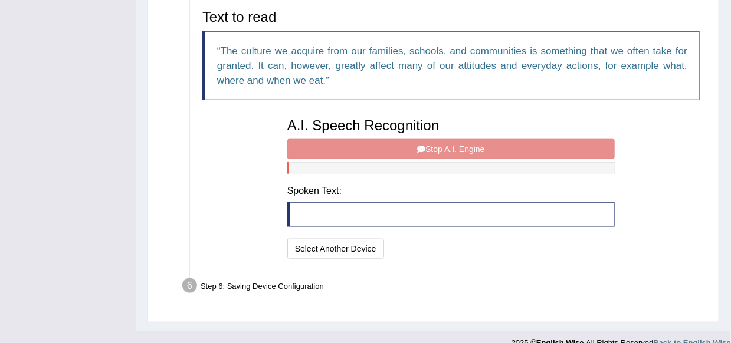
click at [461, 147] on div "A.I. Speech Recognition Start A.I. Engine Stop A.I. Engine Note: Please listen …" at bounding box center [450, 187] width 339 height 150
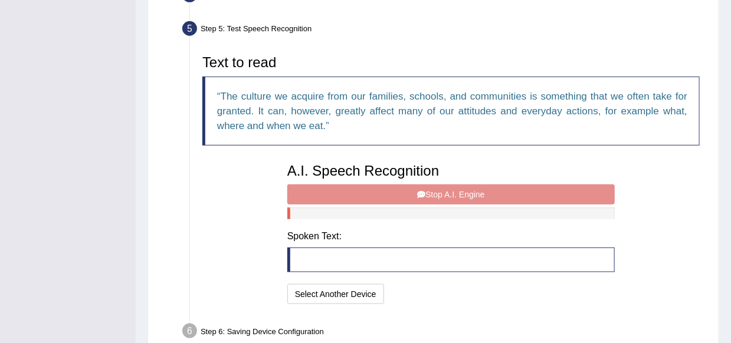
scroll to position [333, 0]
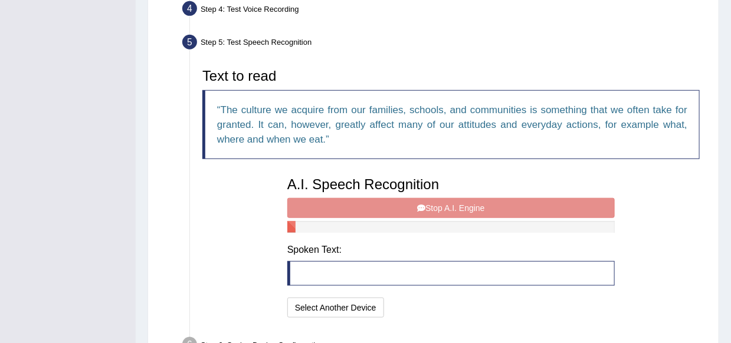
click at [418, 208] on div "A.I. Speech Recognition Start A.I. Engine Stop A.I. Engine Note: Please listen …" at bounding box center [450, 246] width 339 height 150
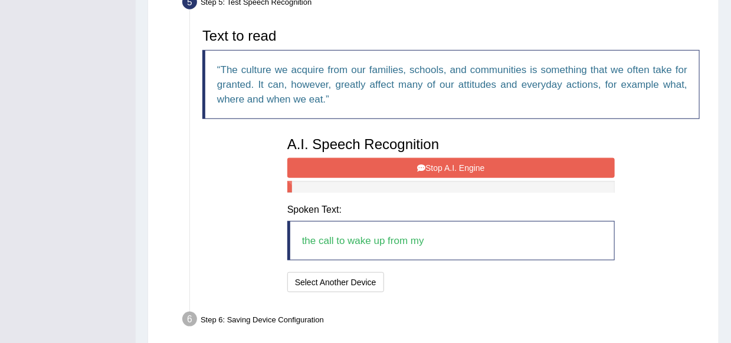
scroll to position [423, 0]
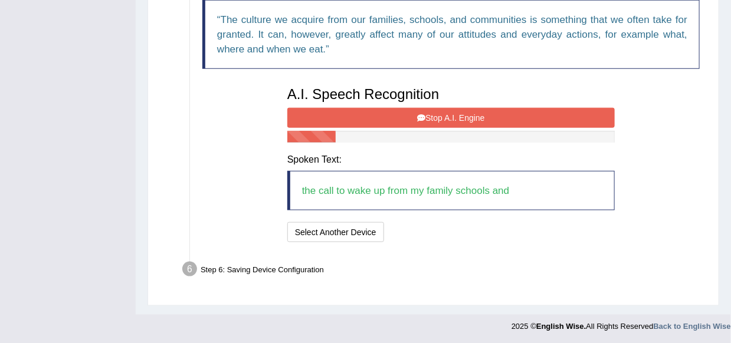
click at [452, 117] on button "Stop A.I. Engine" at bounding box center [450, 118] width 327 height 20
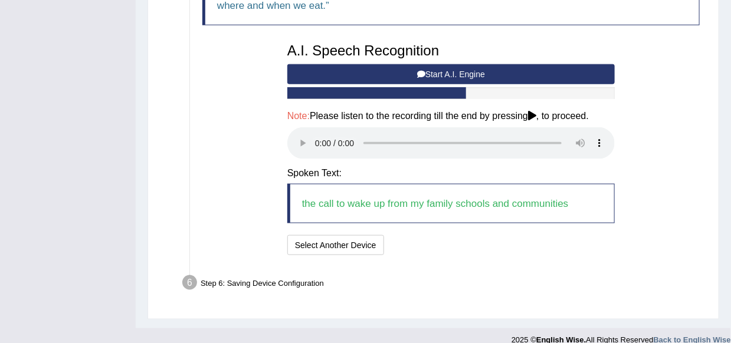
scroll to position [479, 0]
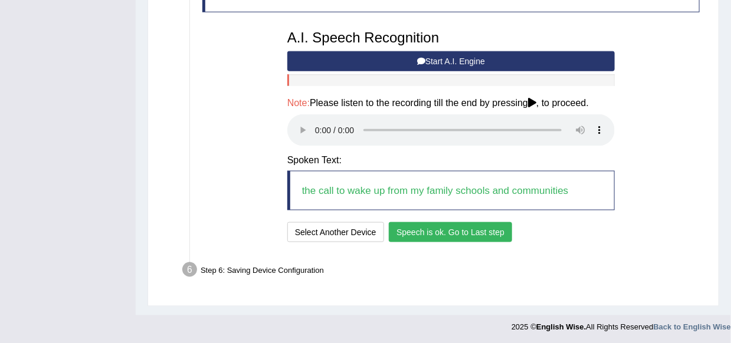
click at [472, 230] on button "Speech is ok. Go to Last step" at bounding box center [450, 232] width 123 height 20
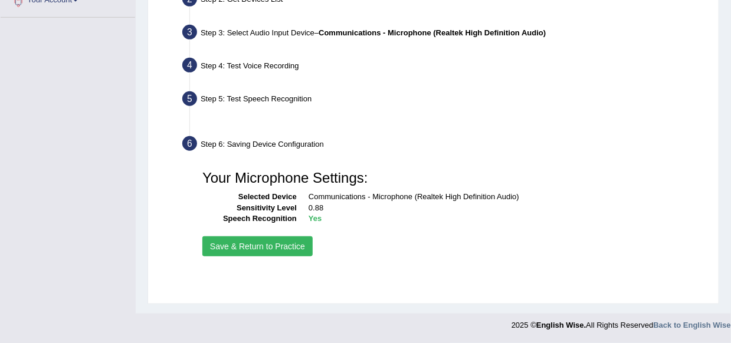
scroll to position [276, 0]
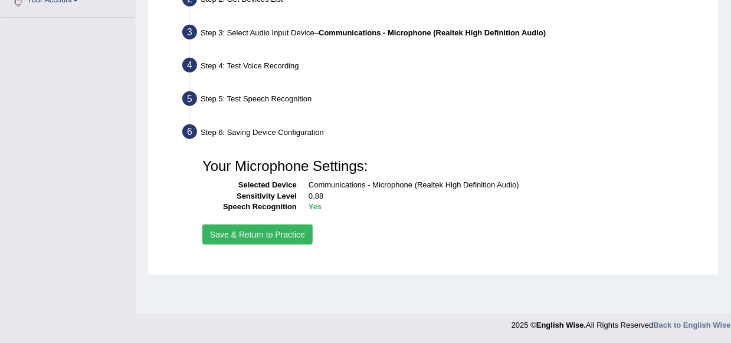
click at [271, 232] on button "Save & Return to Practice" at bounding box center [257, 235] width 110 height 20
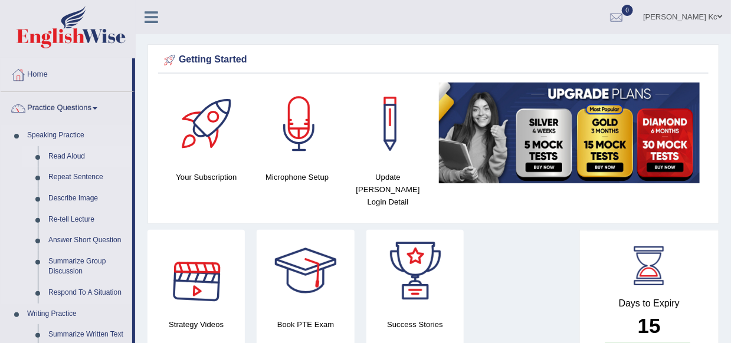
click at [70, 153] on link "Read Aloud" at bounding box center [87, 156] width 89 height 21
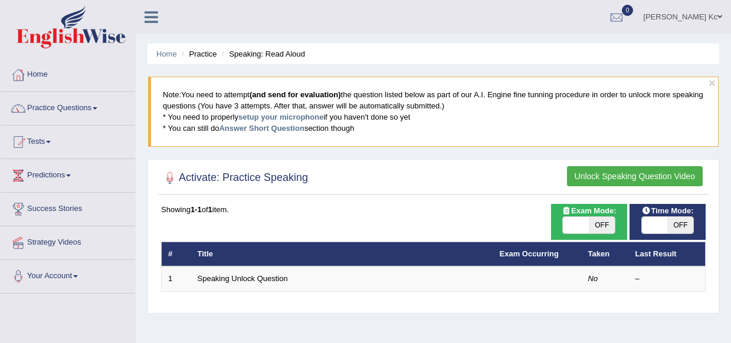
click at [234, 277] on link "Speaking Unlock Question" at bounding box center [243, 278] width 90 height 9
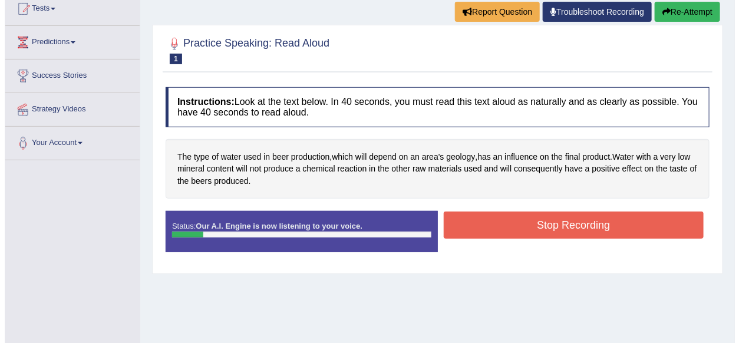
scroll to position [251, 0]
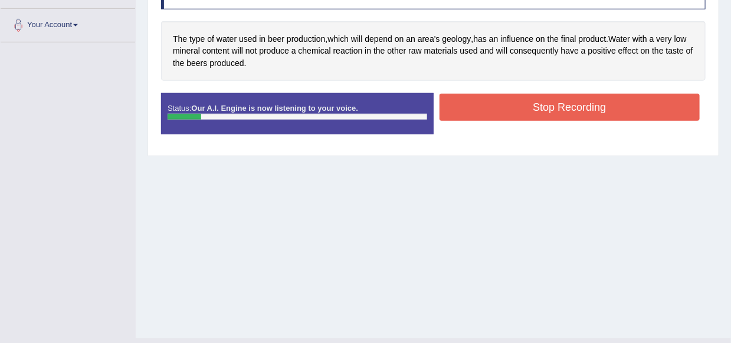
click at [506, 104] on button "Stop Recording" at bounding box center [569, 107] width 261 height 27
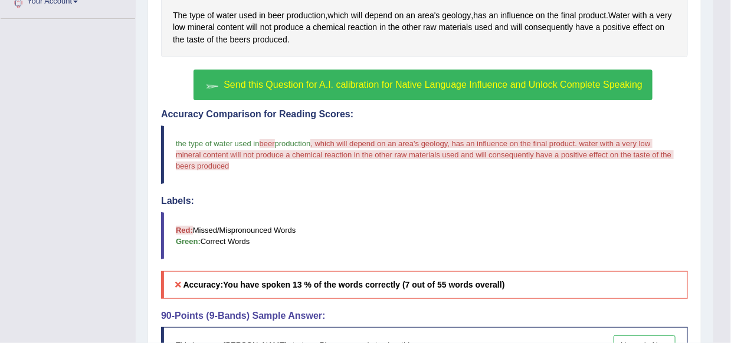
scroll to position [276, 0]
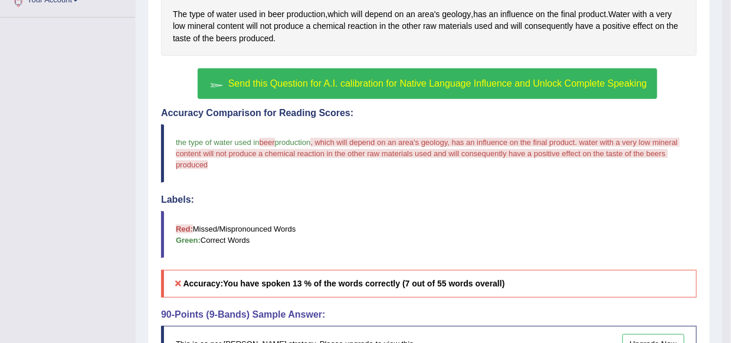
click at [356, 78] on span "Send this Question for A.I. calibration for Native Language Influence and Unloc…" at bounding box center [437, 83] width 419 height 10
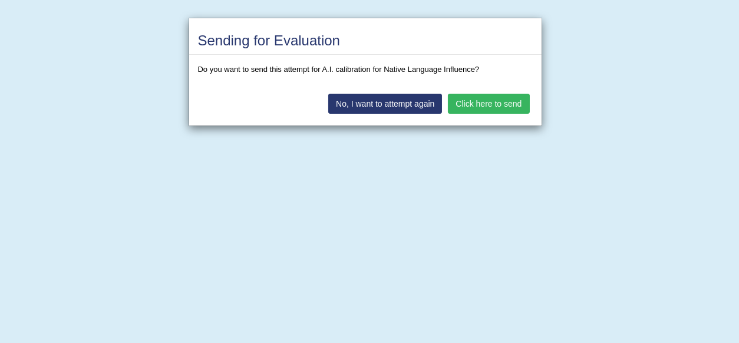
click at [498, 108] on button "Click here to send" at bounding box center [488, 104] width 81 height 20
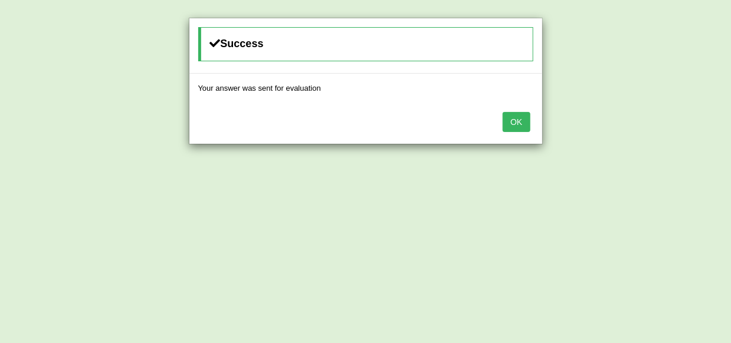
click at [525, 117] on button "OK" at bounding box center [515, 122] width 27 height 20
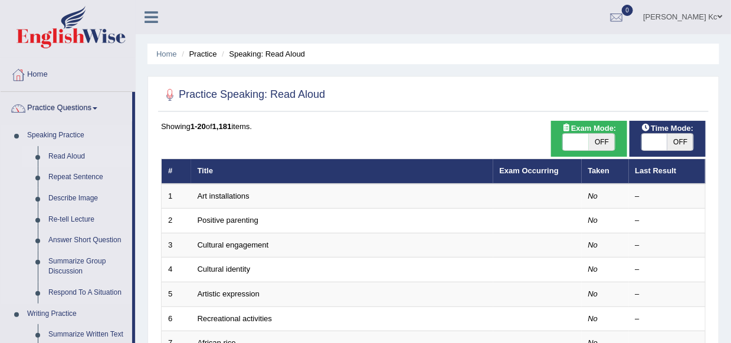
click at [58, 156] on link "Read Aloud" at bounding box center [87, 156] width 89 height 21
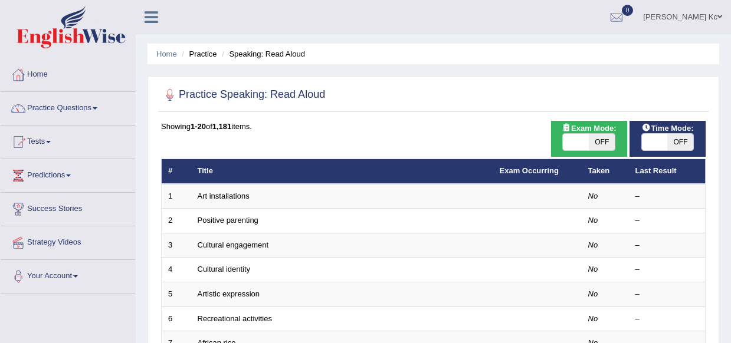
click at [656, 136] on span at bounding box center [655, 142] width 26 height 17
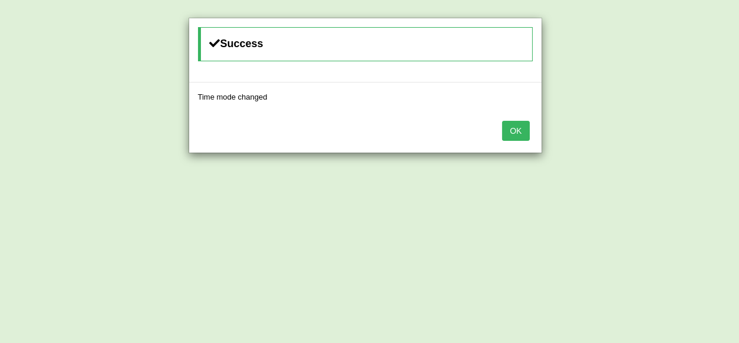
click at [511, 132] on button "OK" at bounding box center [515, 131] width 27 height 20
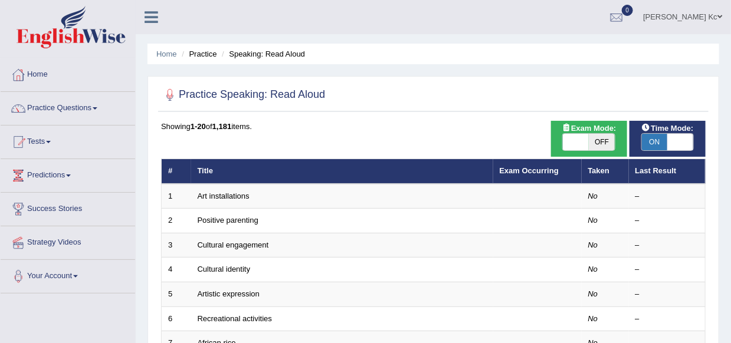
click at [659, 136] on span "ON" at bounding box center [655, 142] width 26 height 17
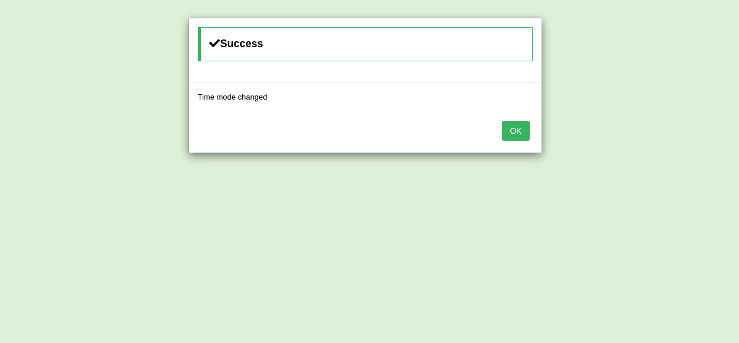
click at [541, 144] on div "OK" at bounding box center [365, 131] width 353 height 41
click at [510, 128] on button "OK" at bounding box center [515, 131] width 27 height 20
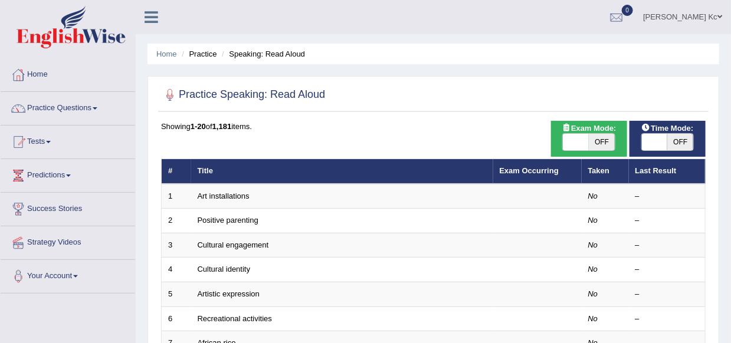
click at [687, 138] on span "OFF" at bounding box center [680, 142] width 26 height 17
checkbox input "true"
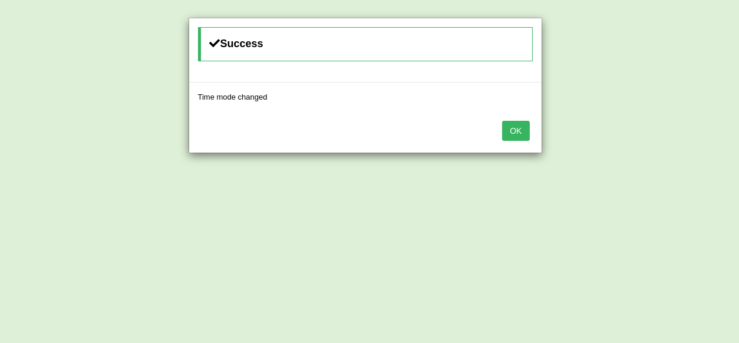
click at [519, 131] on button "OK" at bounding box center [515, 131] width 27 height 20
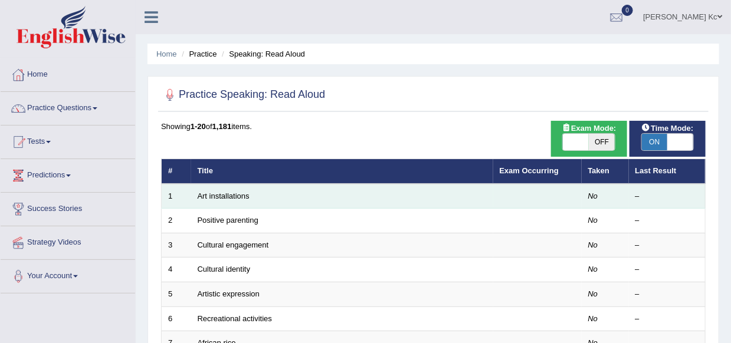
click at [244, 204] on td "Art installations" at bounding box center [342, 196] width 302 height 25
click at [241, 201] on td "Art installations" at bounding box center [342, 196] width 302 height 25
click at [242, 198] on link "Art installations" at bounding box center [224, 196] width 52 height 9
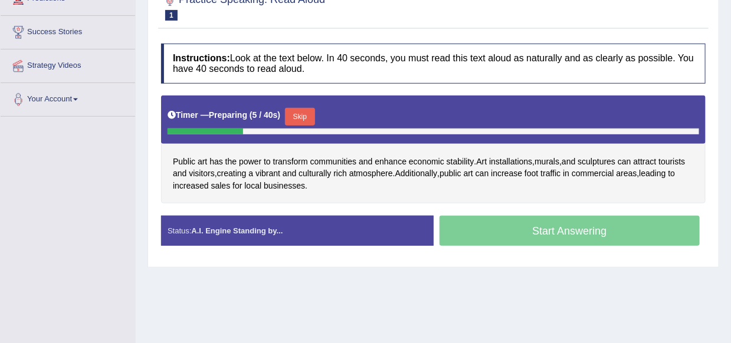
click at [507, 236] on div "Start Answering" at bounding box center [569, 232] width 272 height 33
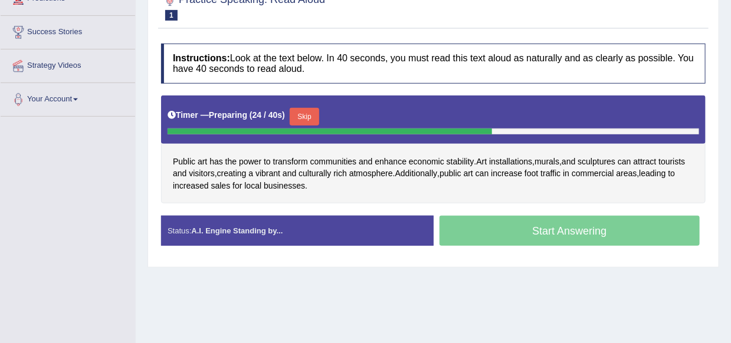
click at [318, 120] on button "Skip" at bounding box center [304, 117] width 29 height 18
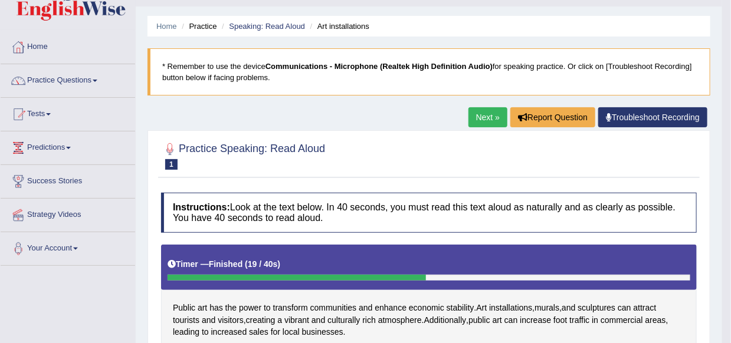
scroll to position [14, 0]
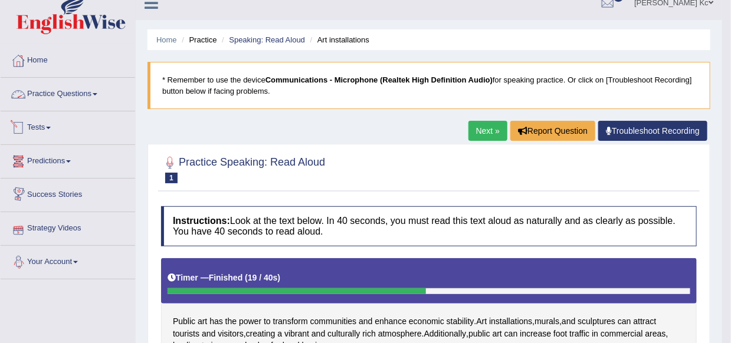
click at [70, 96] on link "Practice Questions" at bounding box center [68, 92] width 134 height 29
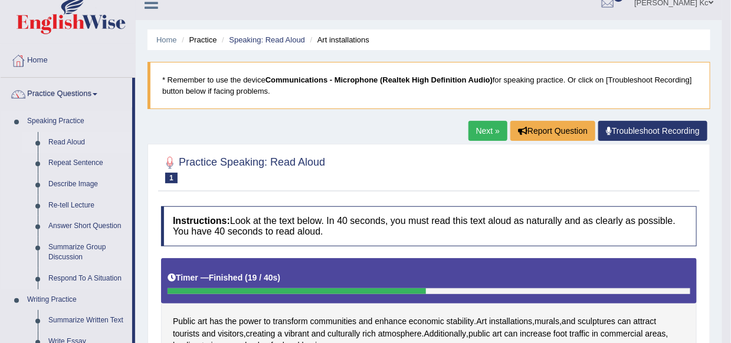
click at [65, 141] on link "Read Aloud" at bounding box center [87, 142] width 89 height 21
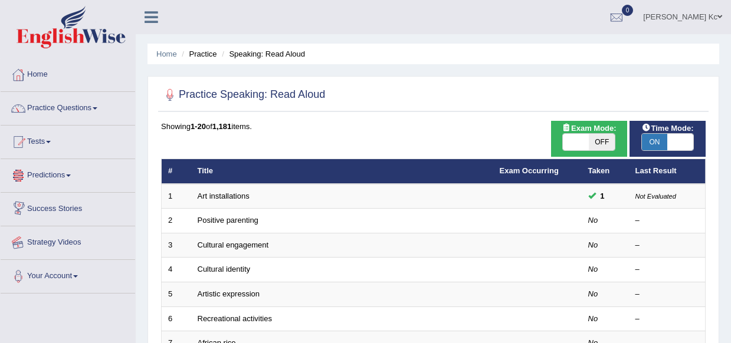
click at [222, 219] on link "Positive parenting" at bounding box center [228, 220] width 61 height 9
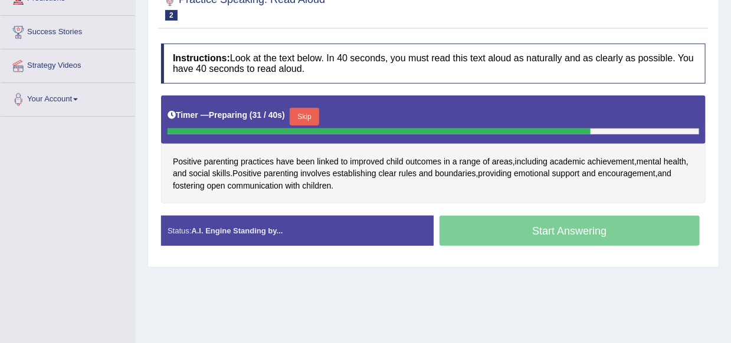
click at [307, 117] on button "Skip" at bounding box center [304, 117] width 29 height 18
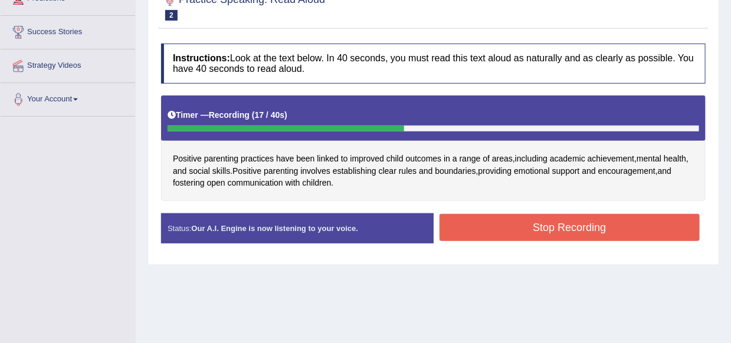
click at [481, 225] on button "Stop Recording" at bounding box center [569, 227] width 261 height 27
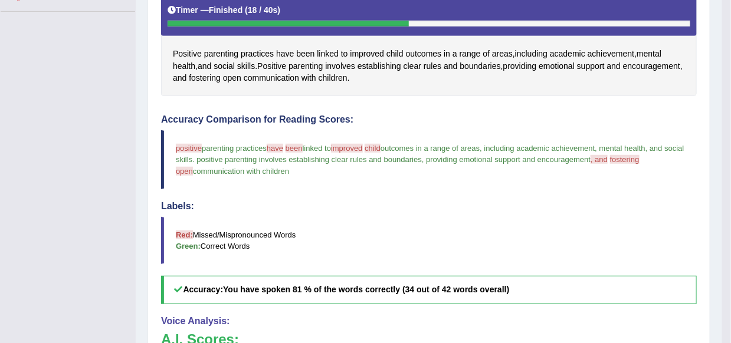
scroll to position [191, 0]
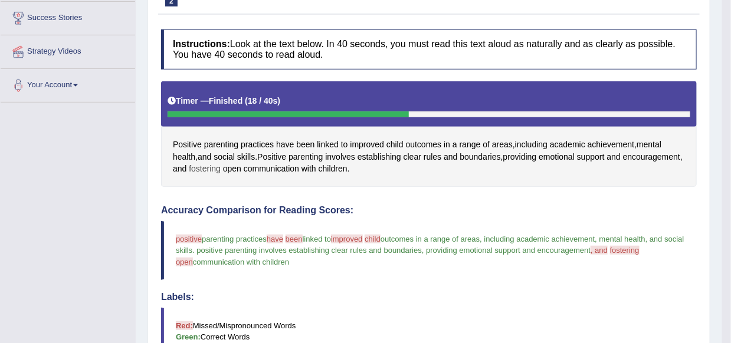
click at [221, 170] on span "fostering" at bounding box center [205, 169] width 32 height 12
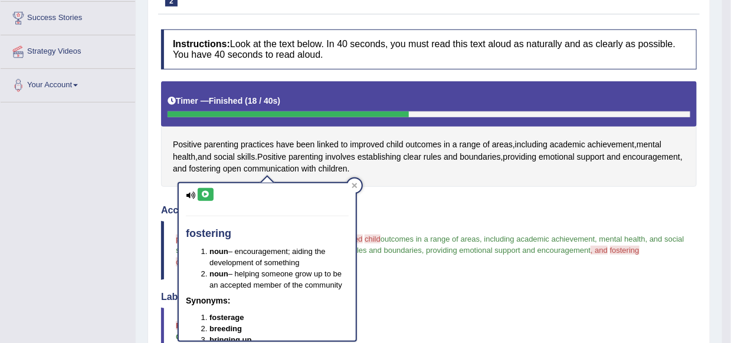
click at [200, 193] on button at bounding box center [206, 194] width 16 height 13
click at [205, 193] on icon at bounding box center [205, 194] width 9 height 7
click at [357, 188] on icon at bounding box center [354, 186] width 6 height 6
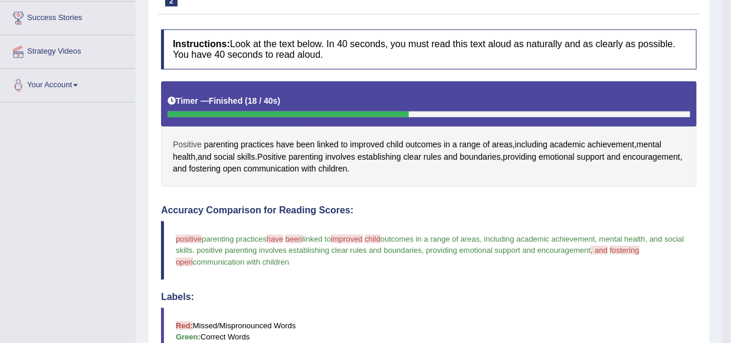
click at [183, 144] on span "Positive" at bounding box center [187, 145] width 29 height 12
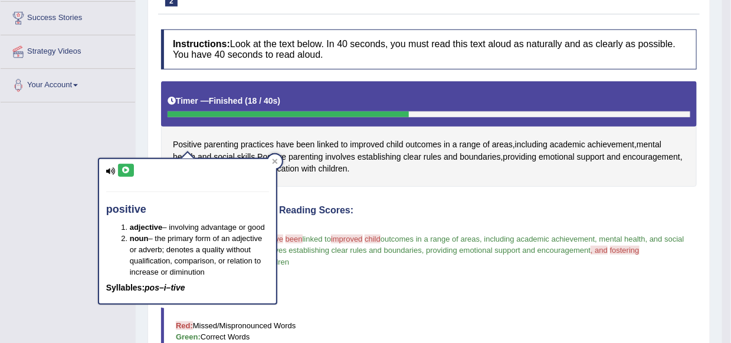
click at [123, 171] on icon at bounding box center [125, 170] width 9 height 7
click at [277, 160] on icon at bounding box center [275, 162] width 6 height 6
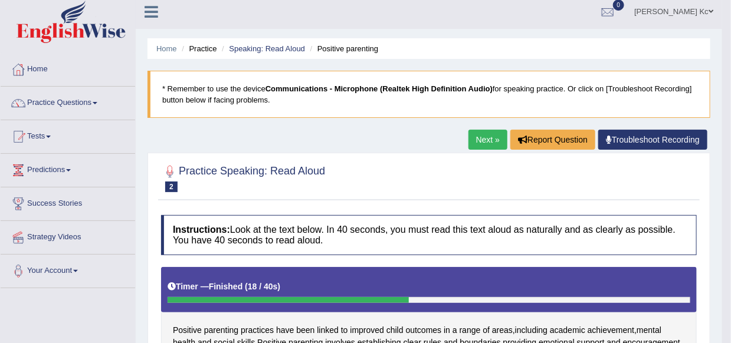
scroll to position [0, 0]
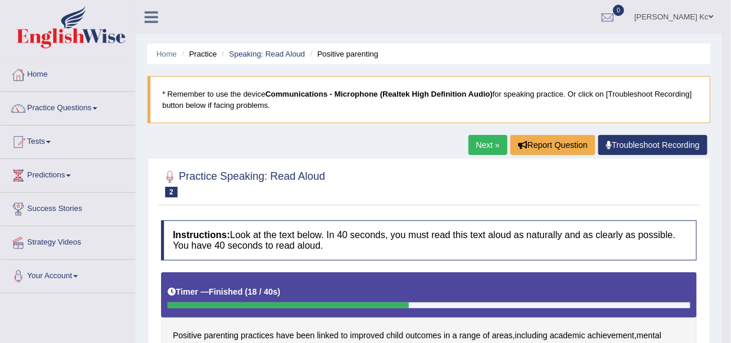
click at [483, 143] on link "Next »" at bounding box center [487, 145] width 39 height 20
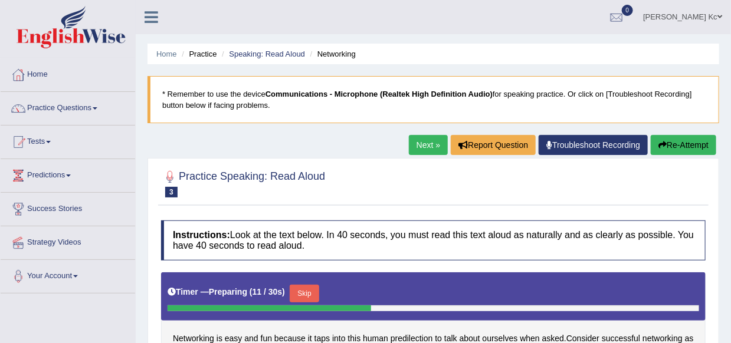
scroll to position [177, 0]
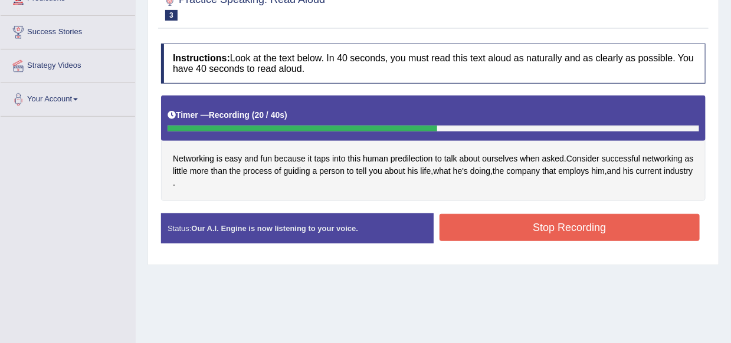
click at [528, 224] on button "Stop Recording" at bounding box center [569, 227] width 261 height 27
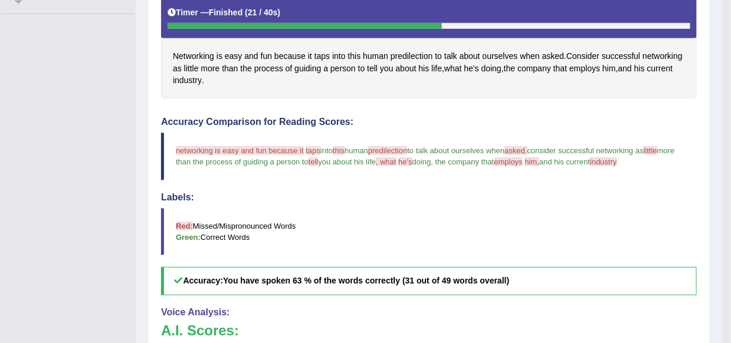
scroll to position [236, 0]
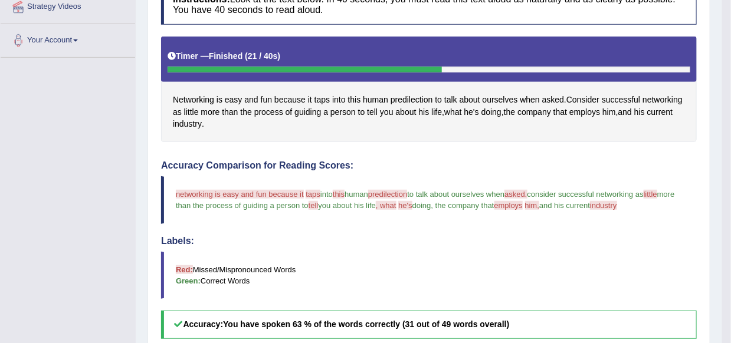
click at [207, 193] on span "networking is easy and fun because it" at bounding box center [240, 194] width 128 height 9
click at [209, 99] on span "Networking" at bounding box center [193, 100] width 41 height 12
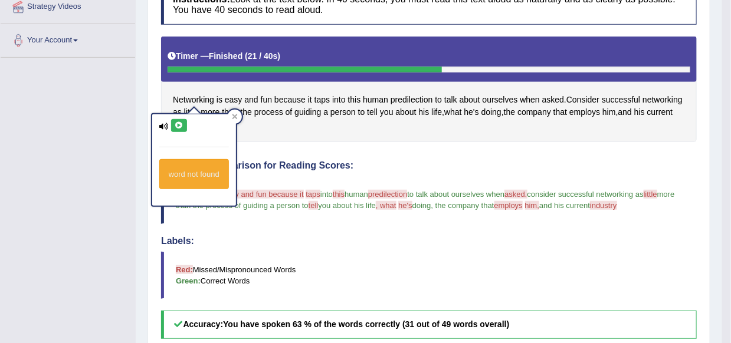
click at [188, 122] on div "word not found" at bounding box center [194, 159] width 84 height 91
click at [180, 127] on icon at bounding box center [179, 125] width 9 height 7
click at [236, 117] on icon at bounding box center [235, 117] width 6 height 6
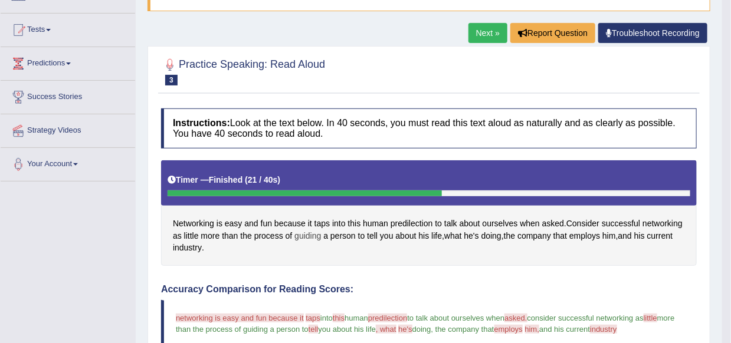
scroll to position [110, 0]
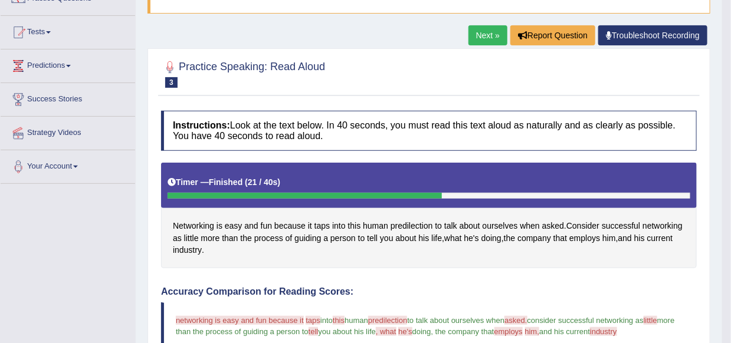
click at [482, 39] on link "Next »" at bounding box center [487, 35] width 39 height 20
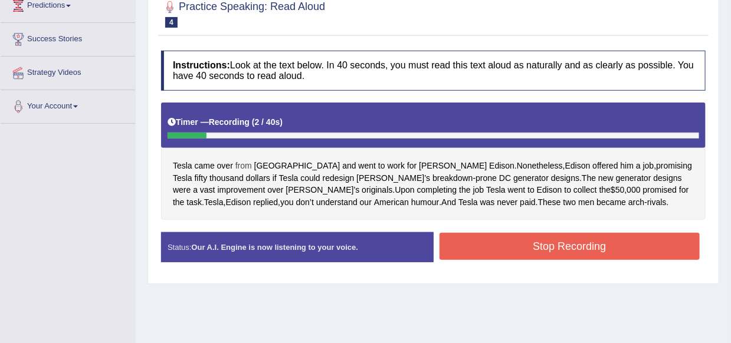
scroll to position [177, 0]
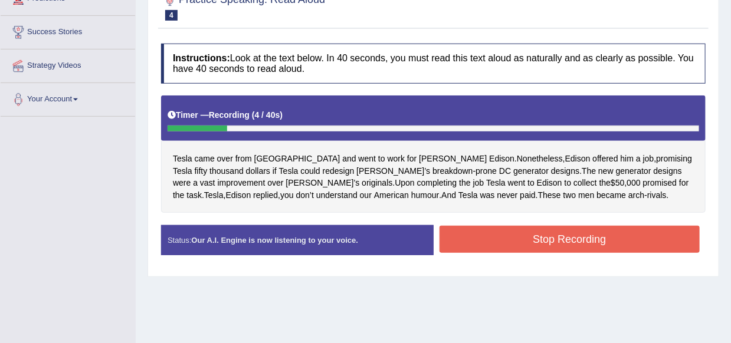
click at [459, 246] on button "Stop Recording" at bounding box center [569, 239] width 261 height 27
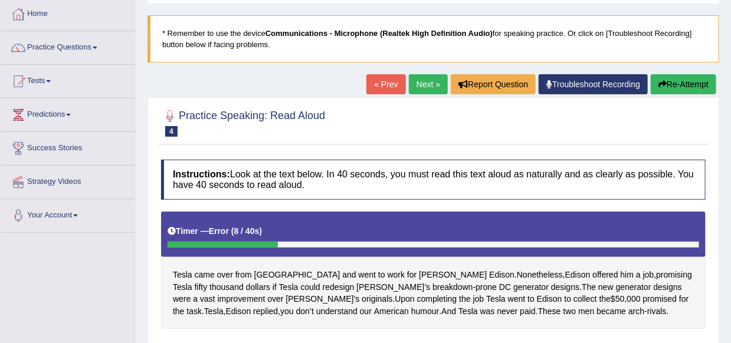
scroll to position [59, 0]
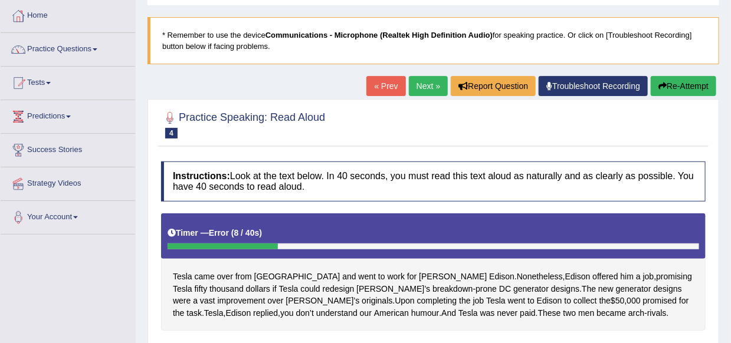
click at [386, 84] on link "« Prev" at bounding box center [385, 86] width 39 height 20
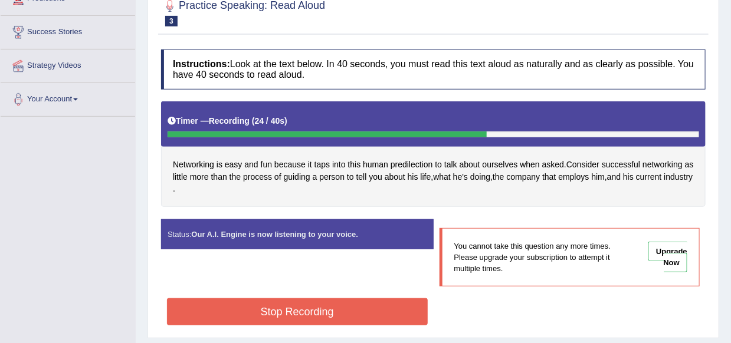
click at [300, 308] on button "Stop Recording" at bounding box center [297, 311] width 261 height 27
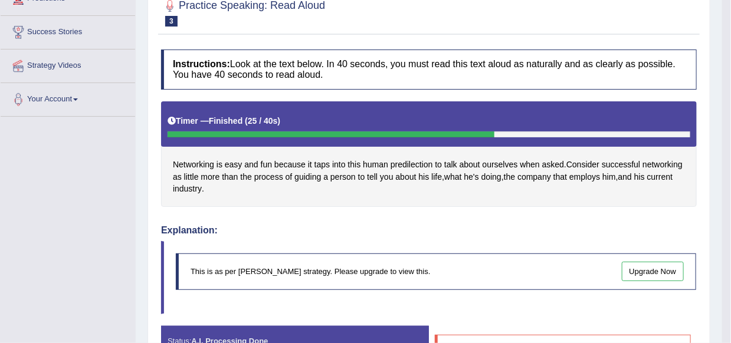
scroll to position [276, 0]
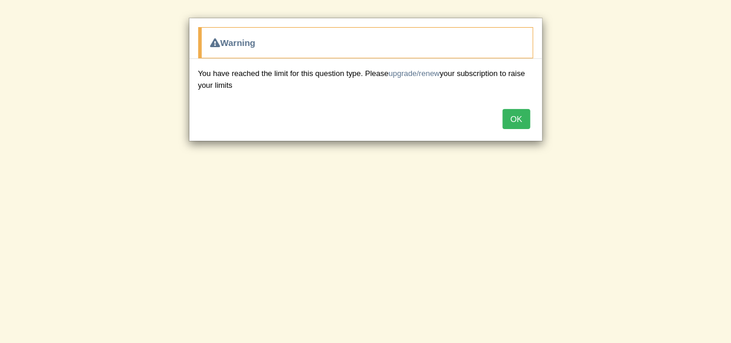
click at [505, 124] on button "OK" at bounding box center [515, 119] width 27 height 20
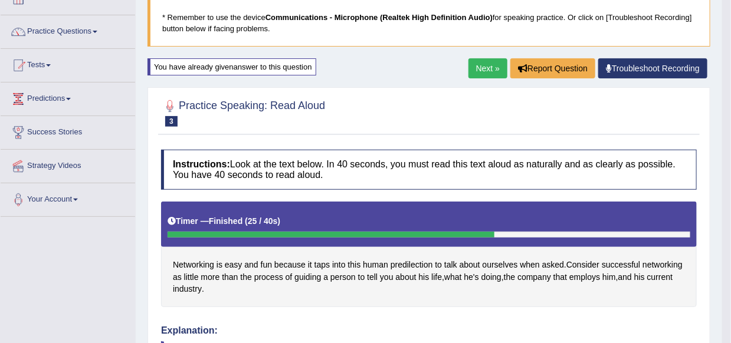
scroll to position [51, 0]
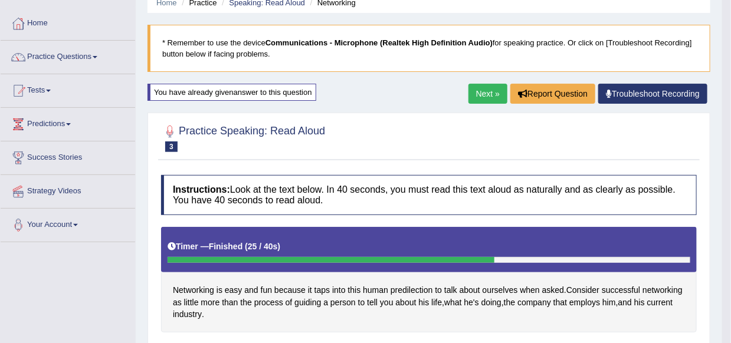
click at [487, 102] on link "Next »" at bounding box center [487, 94] width 39 height 20
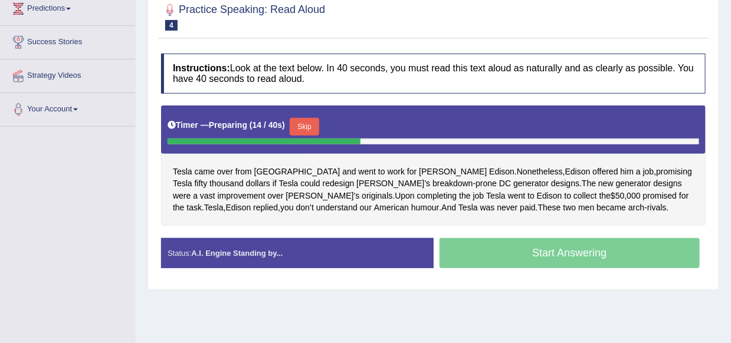
scroll to position [177, 0]
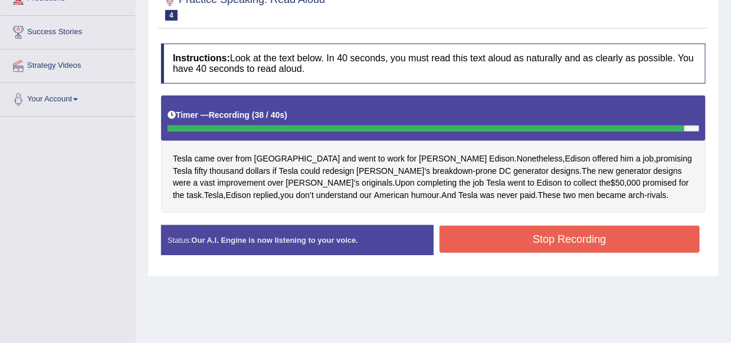
click at [462, 236] on button "Stop Recording" at bounding box center [569, 239] width 261 height 27
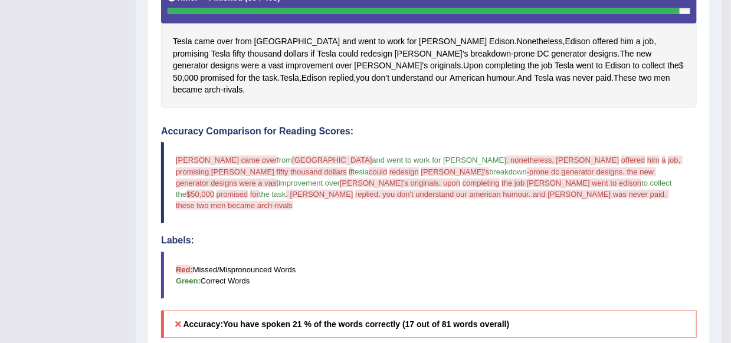
scroll to position [236, 0]
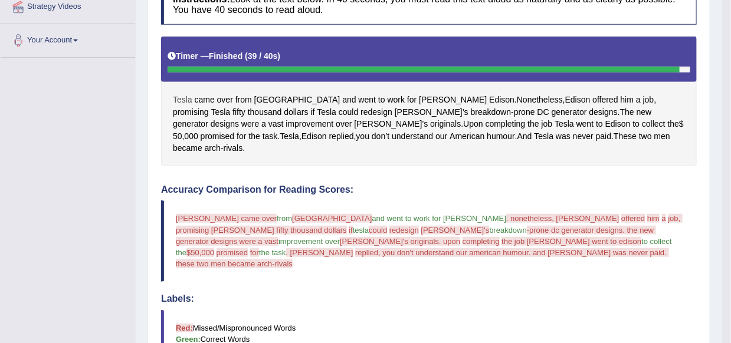
click at [182, 101] on span "Tesla" at bounding box center [182, 100] width 19 height 12
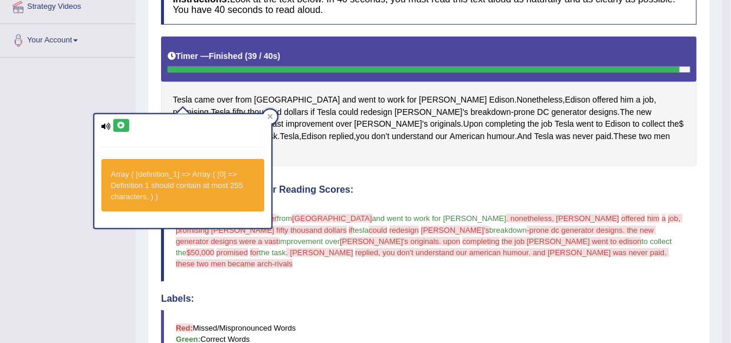
click at [121, 126] on icon at bounding box center [121, 125] width 9 height 7
click at [117, 129] on button at bounding box center [121, 125] width 16 height 13
click at [269, 119] on icon at bounding box center [270, 117] width 6 height 6
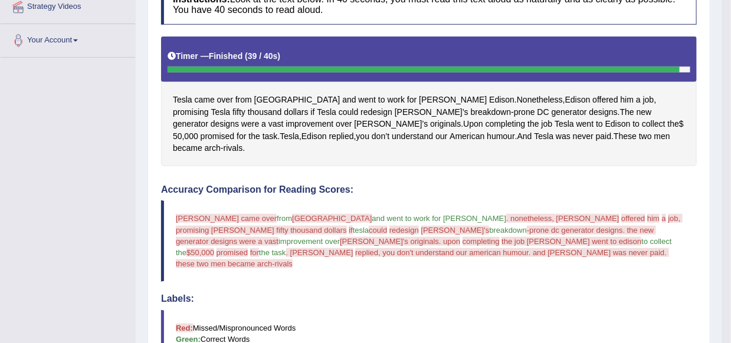
click at [219, 211] on blockquote "tesla came over from graz greece and went to work for thomas edison . nonethele…" at bounding box center [428, 241] width 535 height 81
click at [214, 214] on span "tesla came over" at bounding box center [226, 218] width 101 height 9
click at [206, 214] on span "tesla came over" at bounding box center [226, 218] width 101 height 9
click at [212, 96] on span "came" at bounding box center [205, 100] width 20 height 12
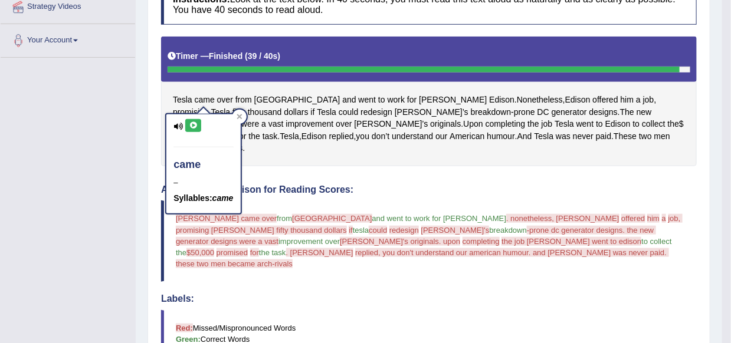
click at [196, 118] on div "came – Syllables: came" at bounding box center [203, 163] width 74 height 99
click at [193, 123] on icon at bounding box center [193, 125] width 9 height 7
click at [239, 117] on icon at bounding box center [239, 117] width 6 height 6
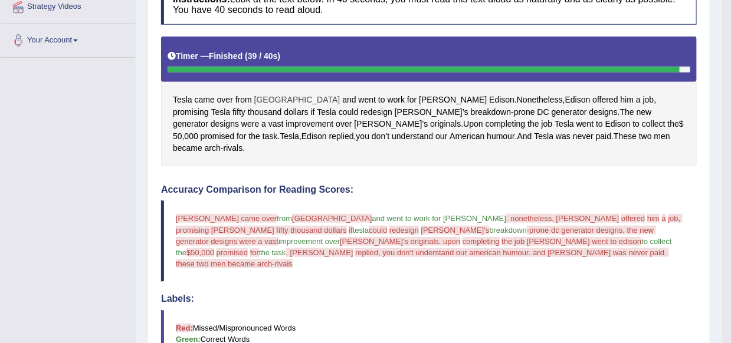
click at [261, 99] on span "Graz" at bounding box center [297, 100] width 86 height 12
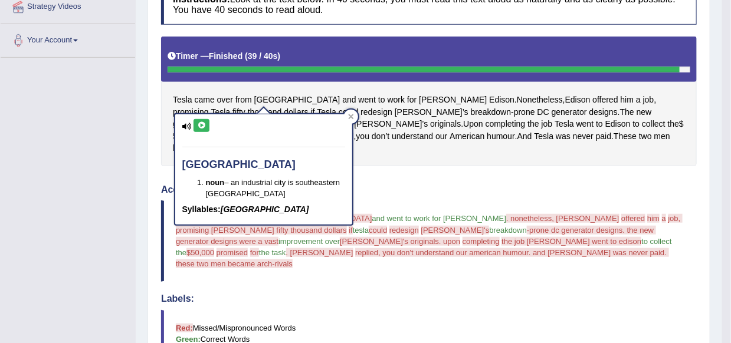
click at [202, 123] on icon at bounding box center [201, 125] width 9 height 7
click at [203, 126] on icon at bounding box center [201, 125] width 9 height 7
click at [354, 117] on div at bounding box center [351, 117] width 14 height 14
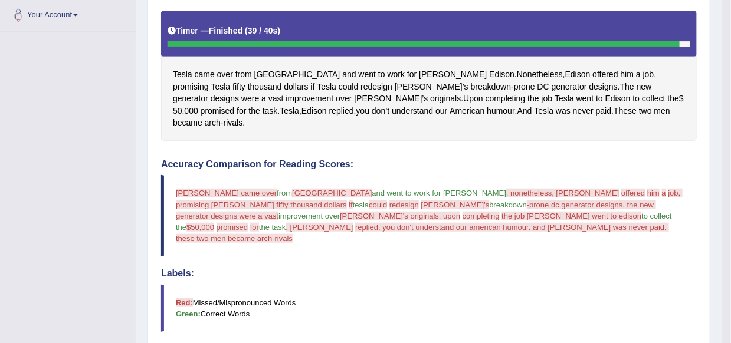
scroll to position [0, 0]
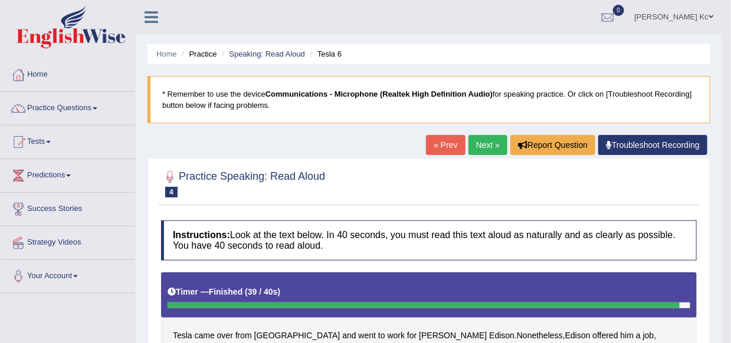
click at [479, 150] on link "Next »" at bounding box center [487, 145] width 39 height 20
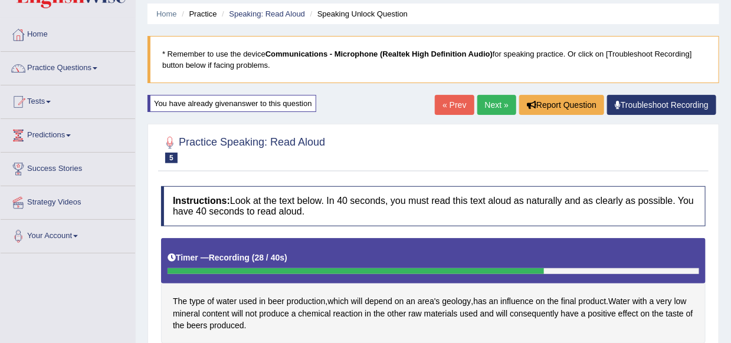
scroll to position [276, 0]
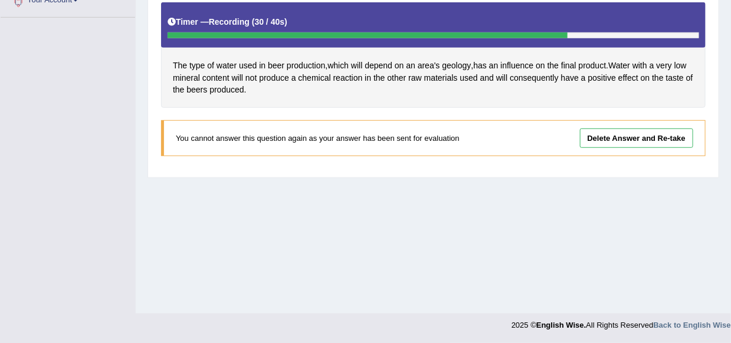
click at [607, 181] on div "Home Practice Speaking: Read Aloud Speaking Unlock Question * Remember to use t…" at bounding box center [433, 19] width 595 height 590
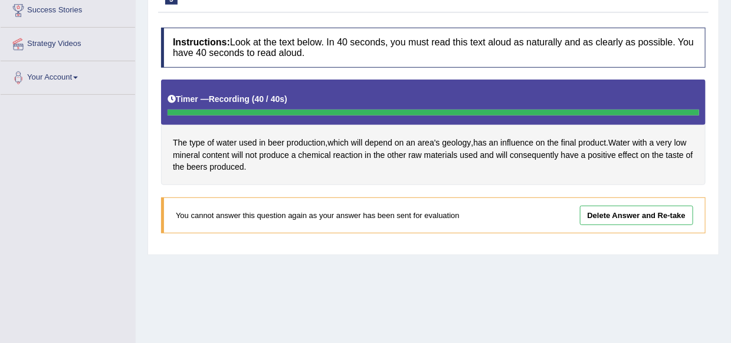
scroll to position [236, 0]
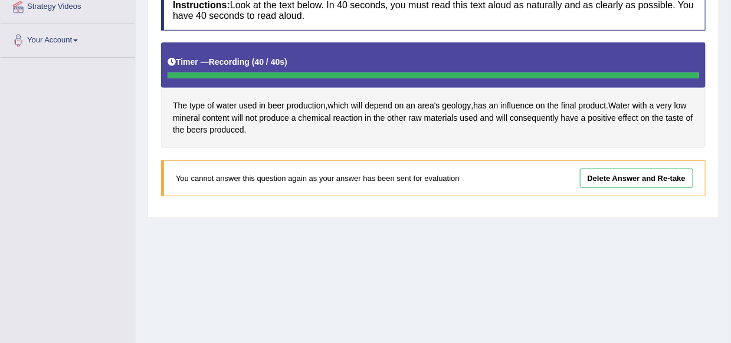
click at [594, 183] on link "Delete Answer and Re-take" at bounding box center [636, 178] width 113 height 19
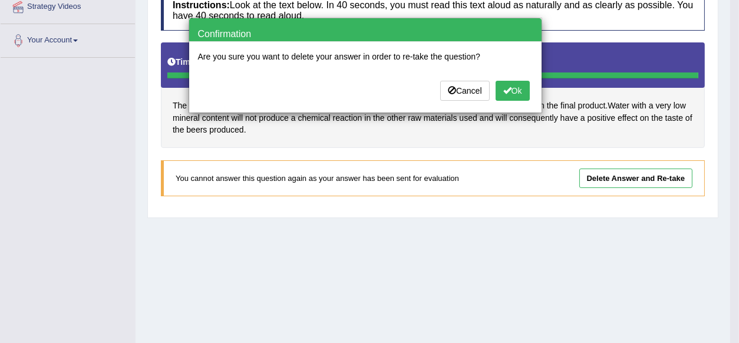
click at [512, 86] on button "Ok" at bounding box center [513, 91] width 34 height 20
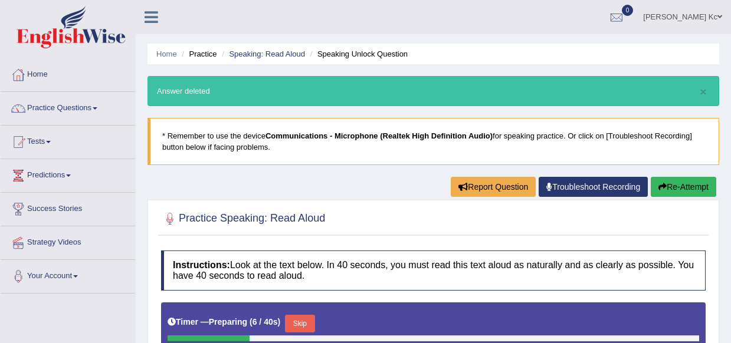
scroll to position [236, 0]
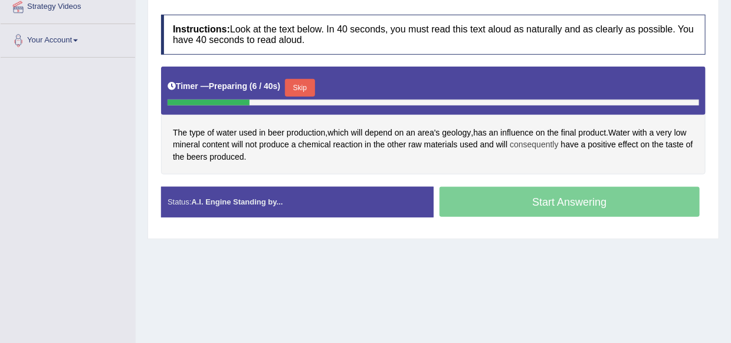
click at [532, 145] on span "consequently" at bounding box center [534, 145] width 49 height 12
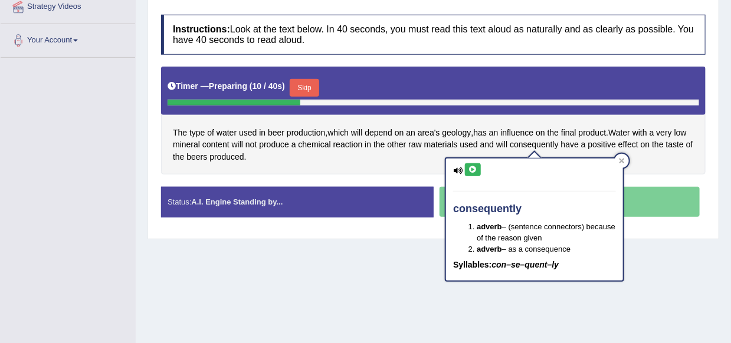
click at [474, 169] on icon at bounding box center [472, 169] width 9 height 7
click at [472, 171] on icon at bounding box center [472, 169] width 9 height 7
click at [476, 172] on icon at bounding box center [472, 169] width 9 height 7
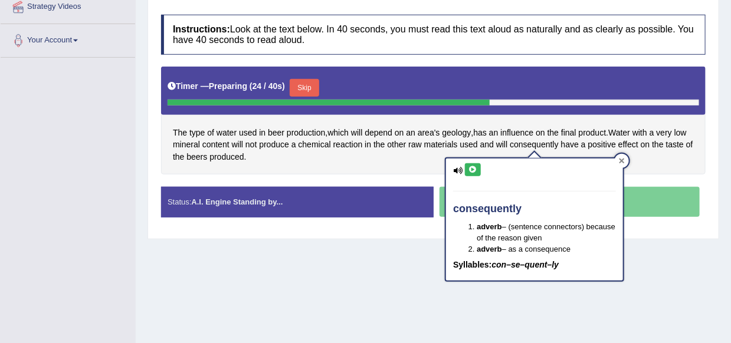
click at [621, 163] on icon at bounding box center [622, 161] width 6 height 6
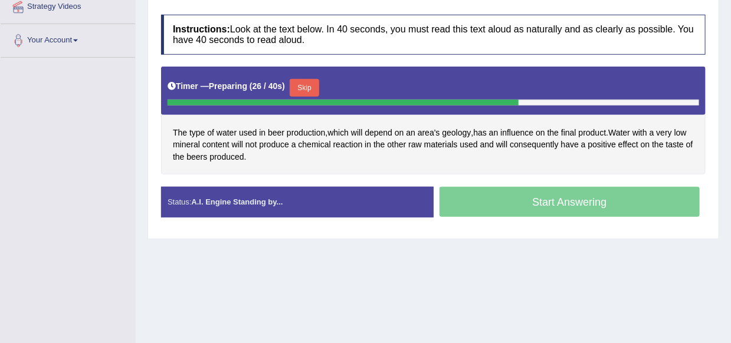
click at [543, 213] on div "Start Answering" at bounding box center [569, 203] width 272 height 33
click at [314, 91] on button "Skip" at bounding box center [304, 88] width 29 height 18
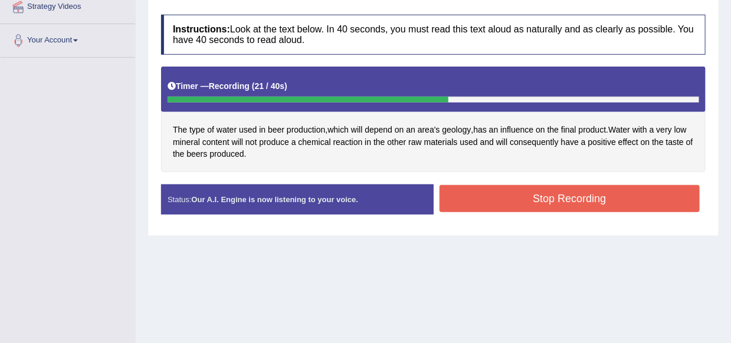
click at [499, 201] on button "Stop Recording" at bounding box center [569, 198] width 261 height 27
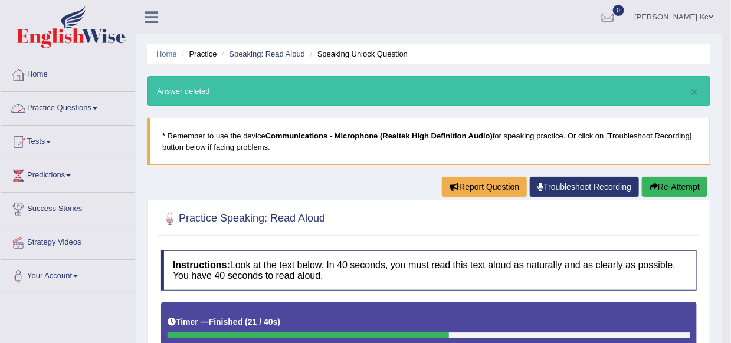
click at [68, 117] on link "Practice Questions" at bounding box center [68, 106] width 134 height 29
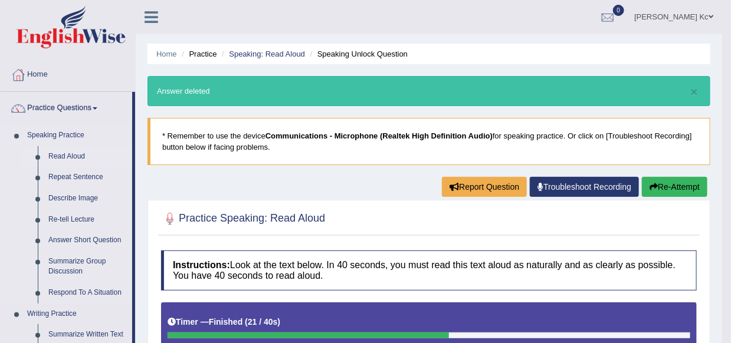
click at [67, 160] on link "Read Aloud" at bounding box center [87, 156] width 89 height 21
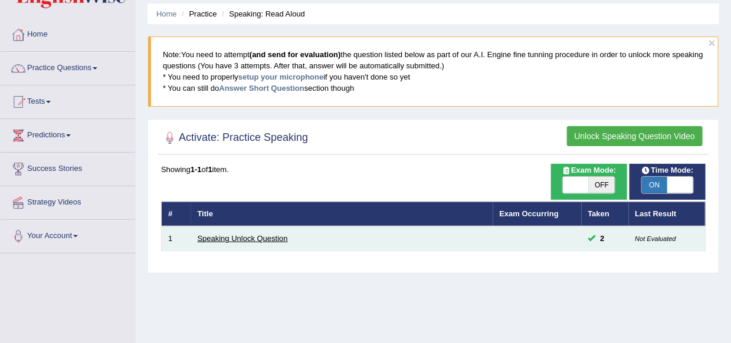
click at [209, 235] on link "Speaking Unlock Question" at bounding box center [243, 238] width 90 height 9
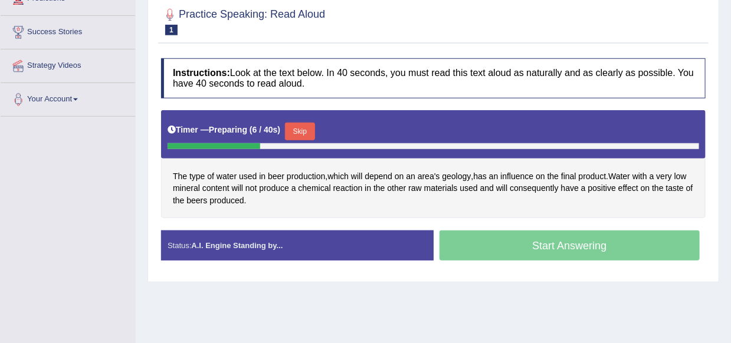
click at [310, 132] on button "Skip" at bounding box center [299, 132] width 29 height 18
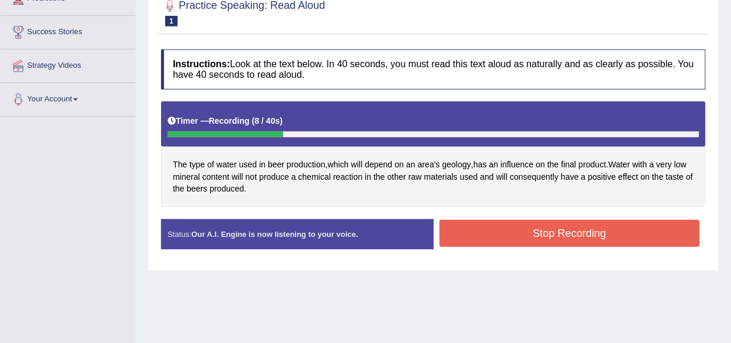
click at [531, 235] on button "Stop Recording" at bounding box center [569, 233] width 261 height 27
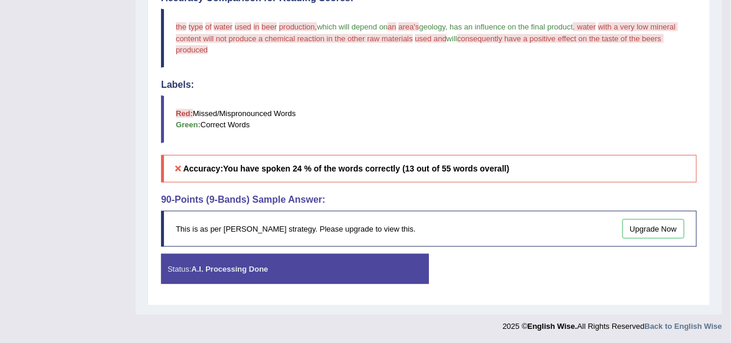
scroll to position [266, 0]
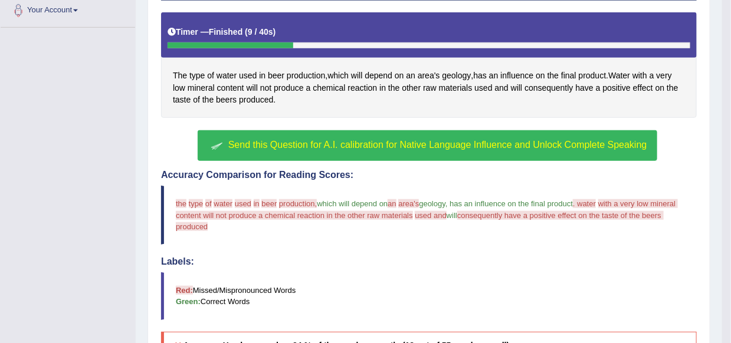
click at [396, 147] on span "Send this Question for A.I. calibration for Native Language Influence and Unloc…" at bounding box center [437, 145] width 419 height 10
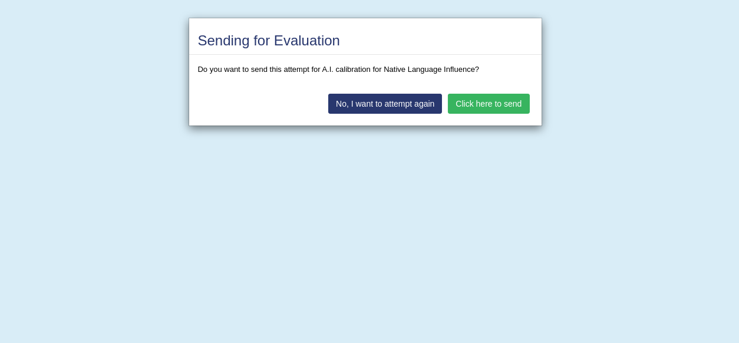
click at [492, 99] on button "Click here to send" at bounding box center [488, 104] width 81 height 20
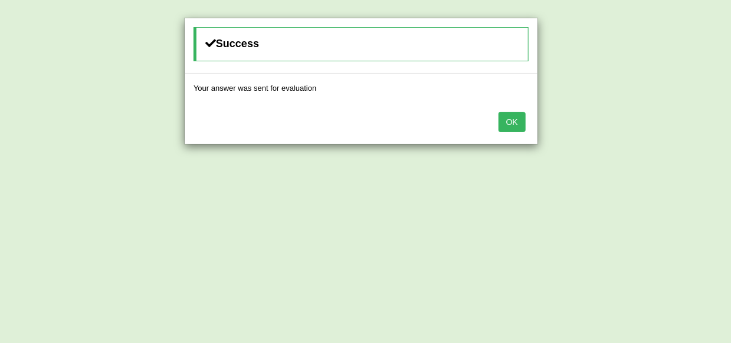
click at [506, 123] on button "OK" at bounding box center [511, 122] width 27 height 20
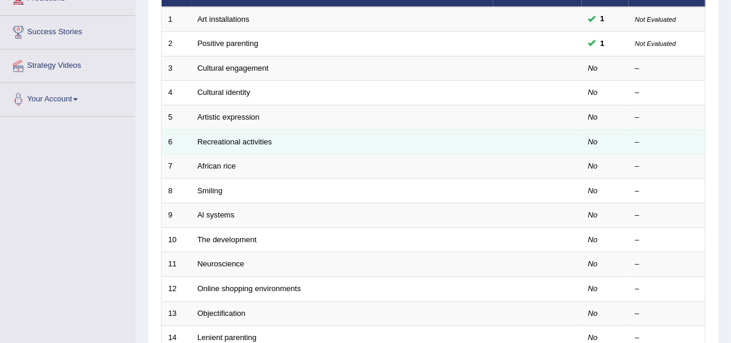
scroll to position [59, 0]
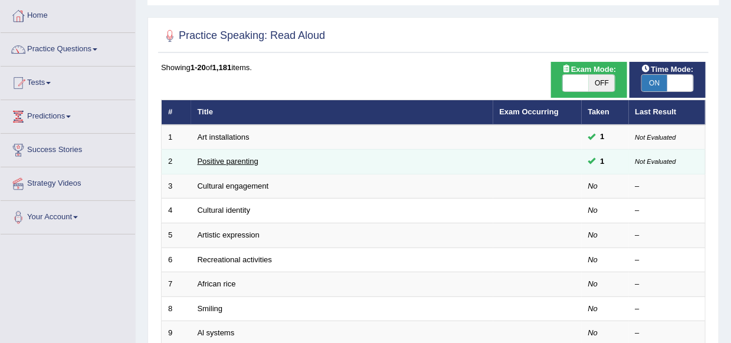
click at [242, 160] on link "Positive parenting" at bounding box center [228, 161] width 61 height 9
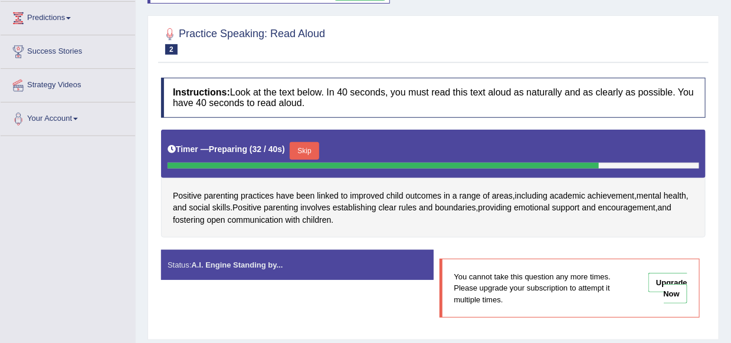
scroll to position [118, 0]
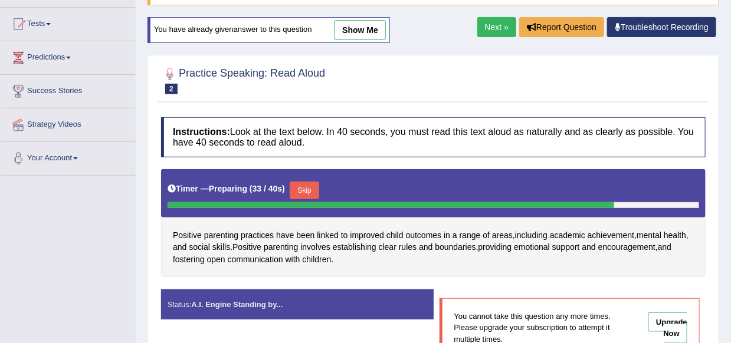
click at [488, 19] on link "Next »" at bounding box center [496, 27] width 39 height 20
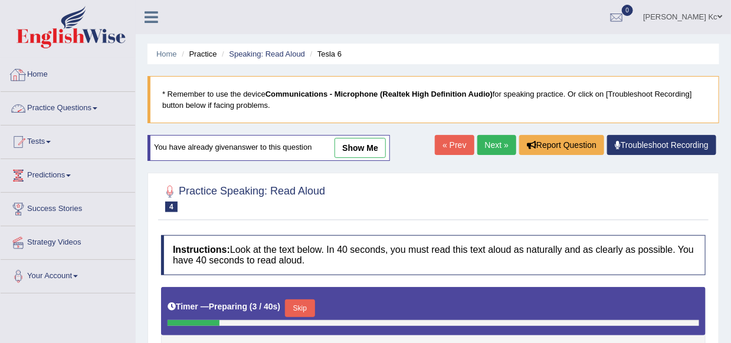
click at [94, 106] on link "Practice Questions" at bounding box center [68, 106] width 134 height 29
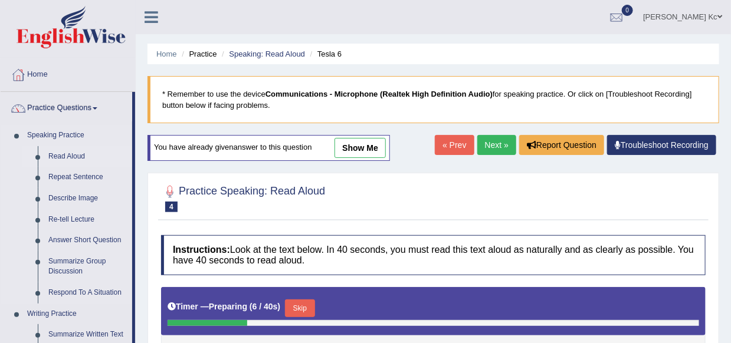
click at [75, 154] on link "Read Aloud" at bounding box center [87, 156] width 89 height 21
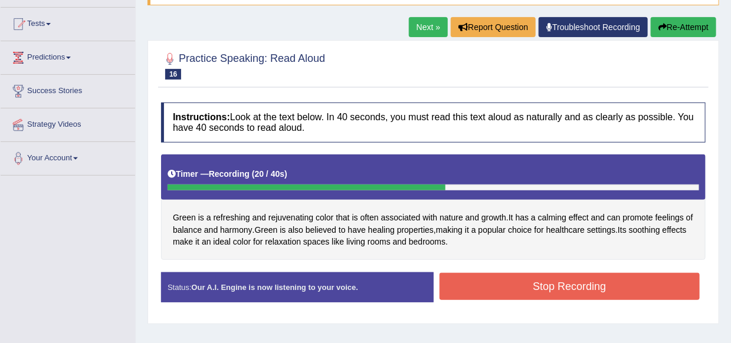
click at [495, 292] on button "Stop Recording" at bounding box center [569, 286] width 261 height 27
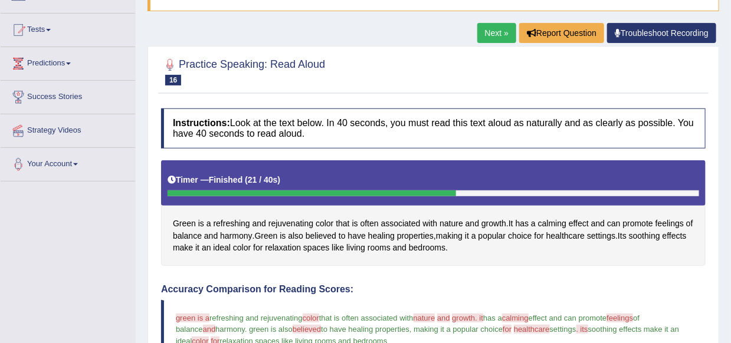
scroll to position [73, 0]
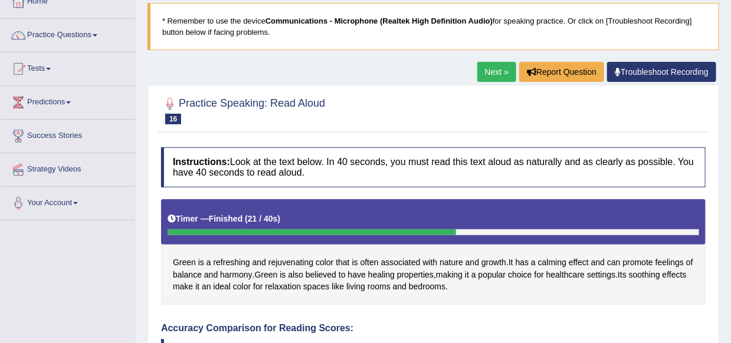
click at [486, 73] on link "Next »" at bounding box center [496, 72] width 39 height 20
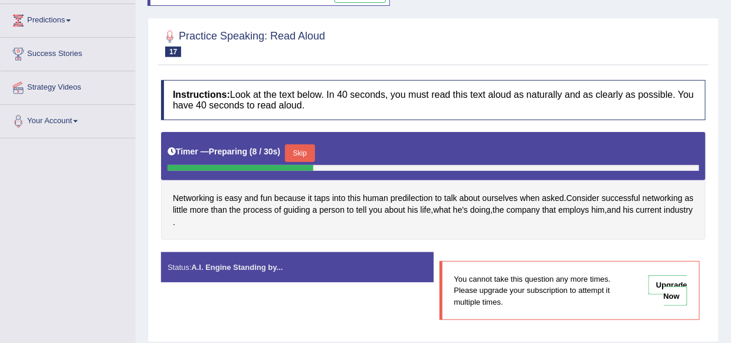
scroll to position [158, 0]
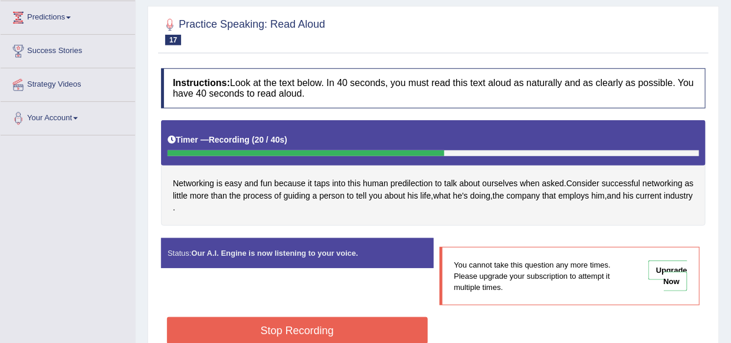
click at [251, 326] on button "Stop Recording" at bounding box center [297, 330] width 261 height 27
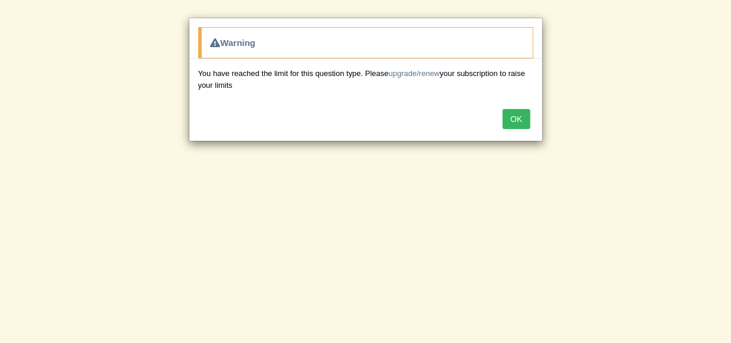
click at [517, 113] on button "OK" at bounding box center [515, 119] width 27 height 20
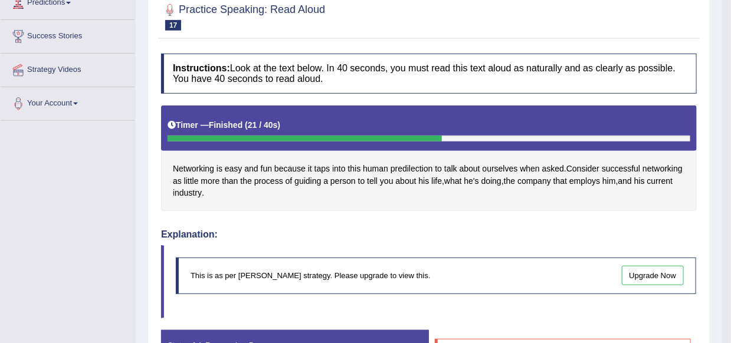
scroll to position [169, 0]
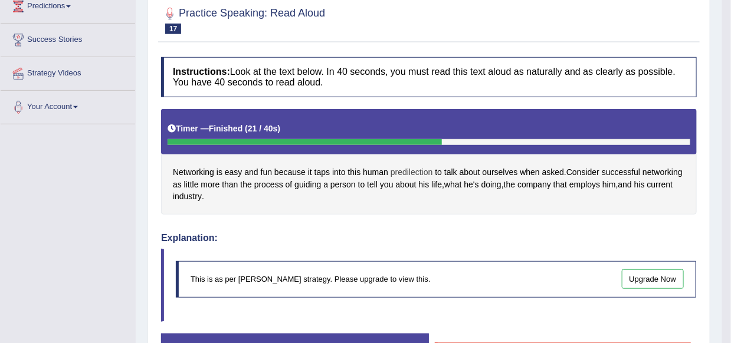
click at [416, 174] on span "predilection" at bounding box center [411, 172] width 42 height 12
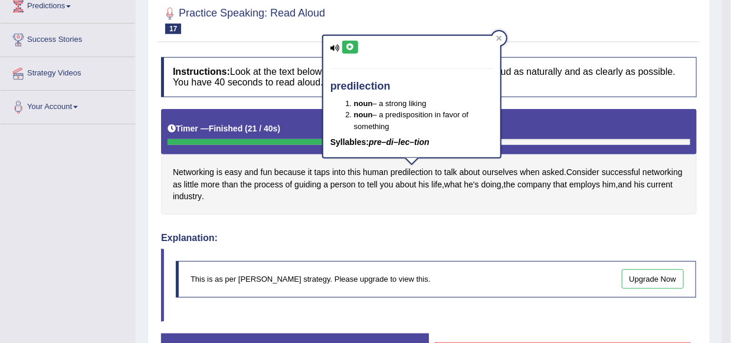
click at [347, 47] on icon at bounding box center [350, 47] width 9 height 7
click at [499, 38] on icon at bounding box center [499, 38] width 6 height 6
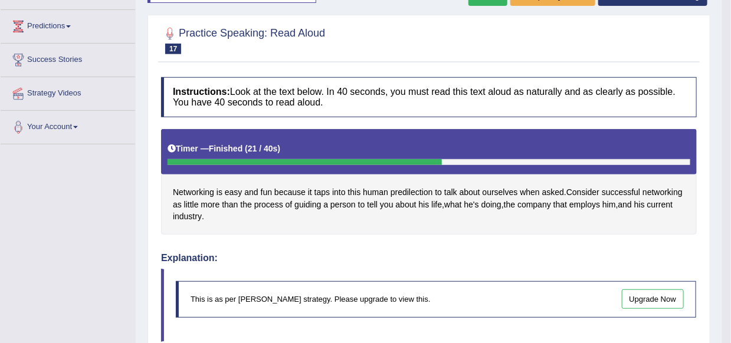
scroll to position [236, 0]
